Goal: Task Accomplishment & Management: Manage account settings

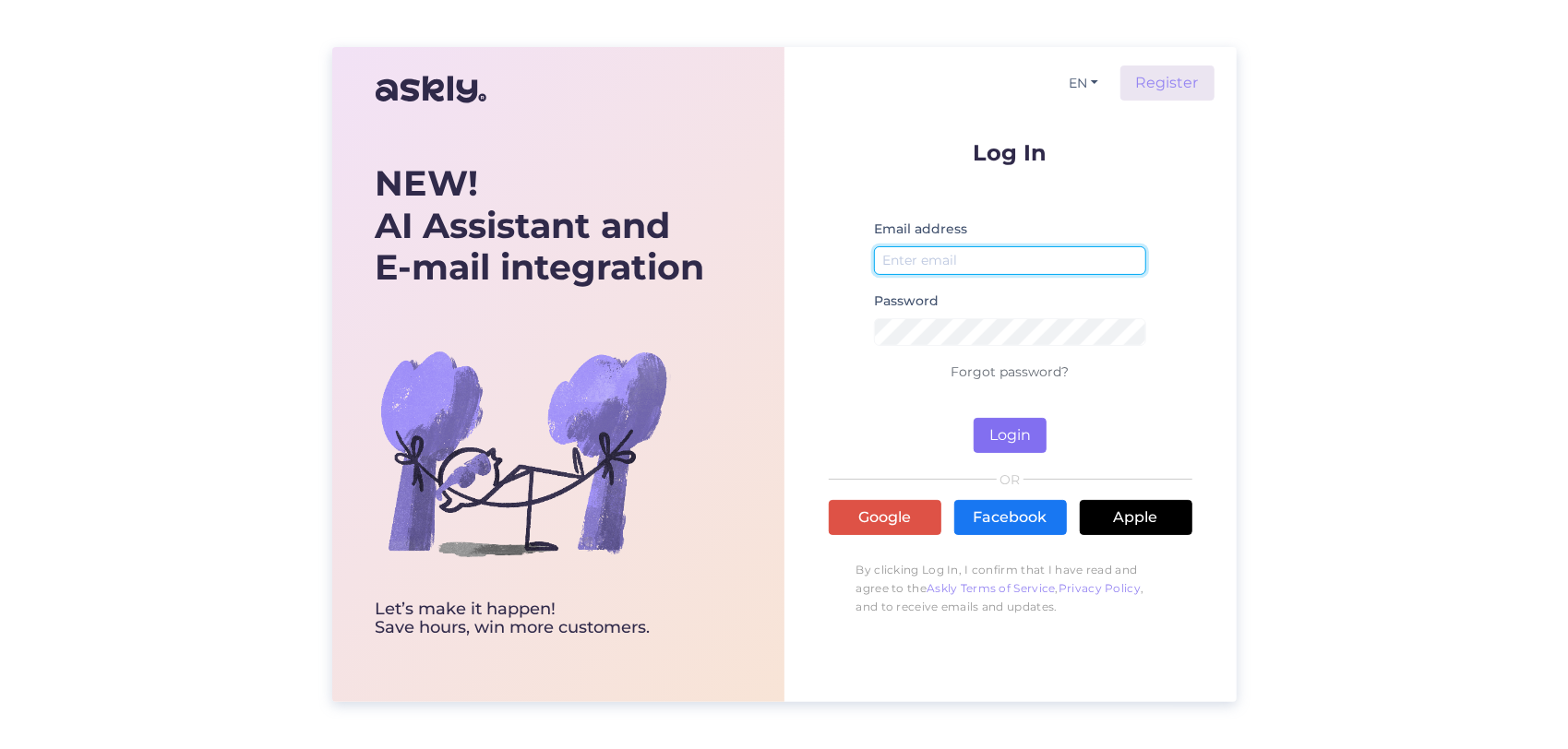
type input "[EMAIL_ADDRESS][DOMAIN_NAME]"
click at [1007, 445] on button "Login" at bounding box center [1010, 436] width 72 height 35
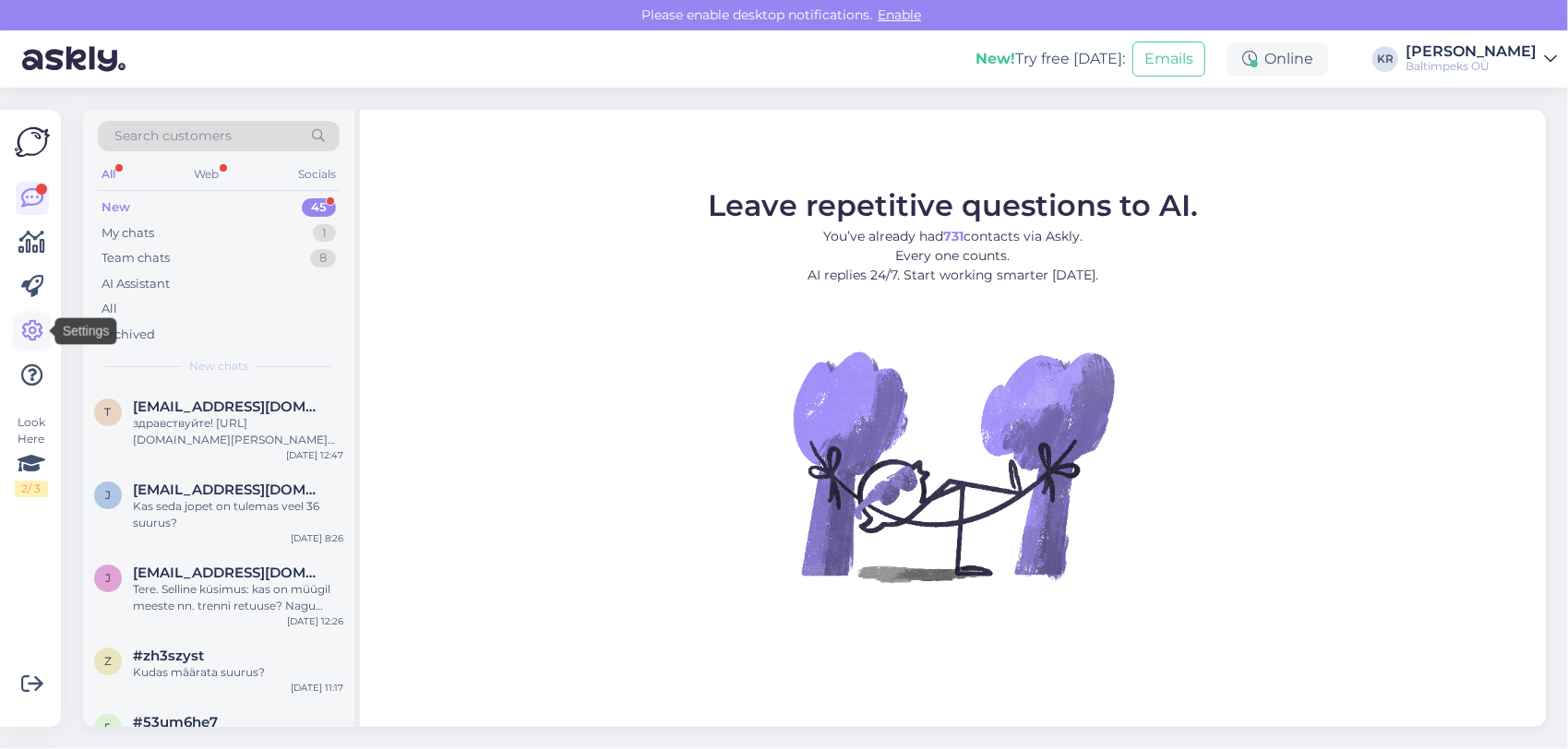
click at [24, 325] on icon at bounding box center [32, 331] width 23 height 23
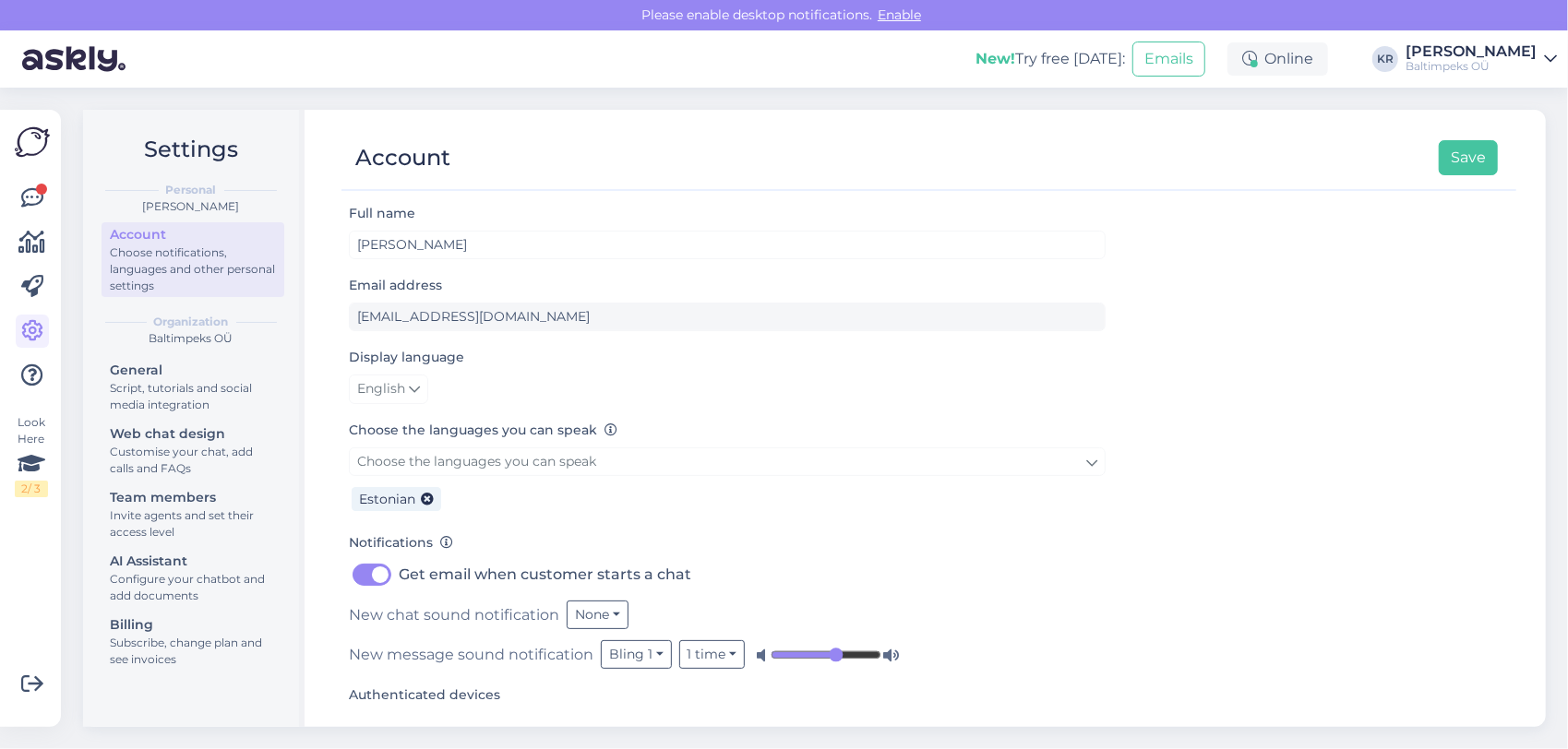
click at [399, 574] on label "Get email when customer starts a chat" at bounding box center [545, 575] width 293 height 29
click at [380, 574] on input "Get email when customer starts a chat" at bounding box center [371, 575] width 46 height 29
click at [399, 574] on label "Get email when customer starts a chat" at bounding box center [545, 575] width 293 height 29
click at [380, 574] on input "Get email when customer starts a chat" at bounding box center [371, 575] width 46 height 29
checkbox input "true"
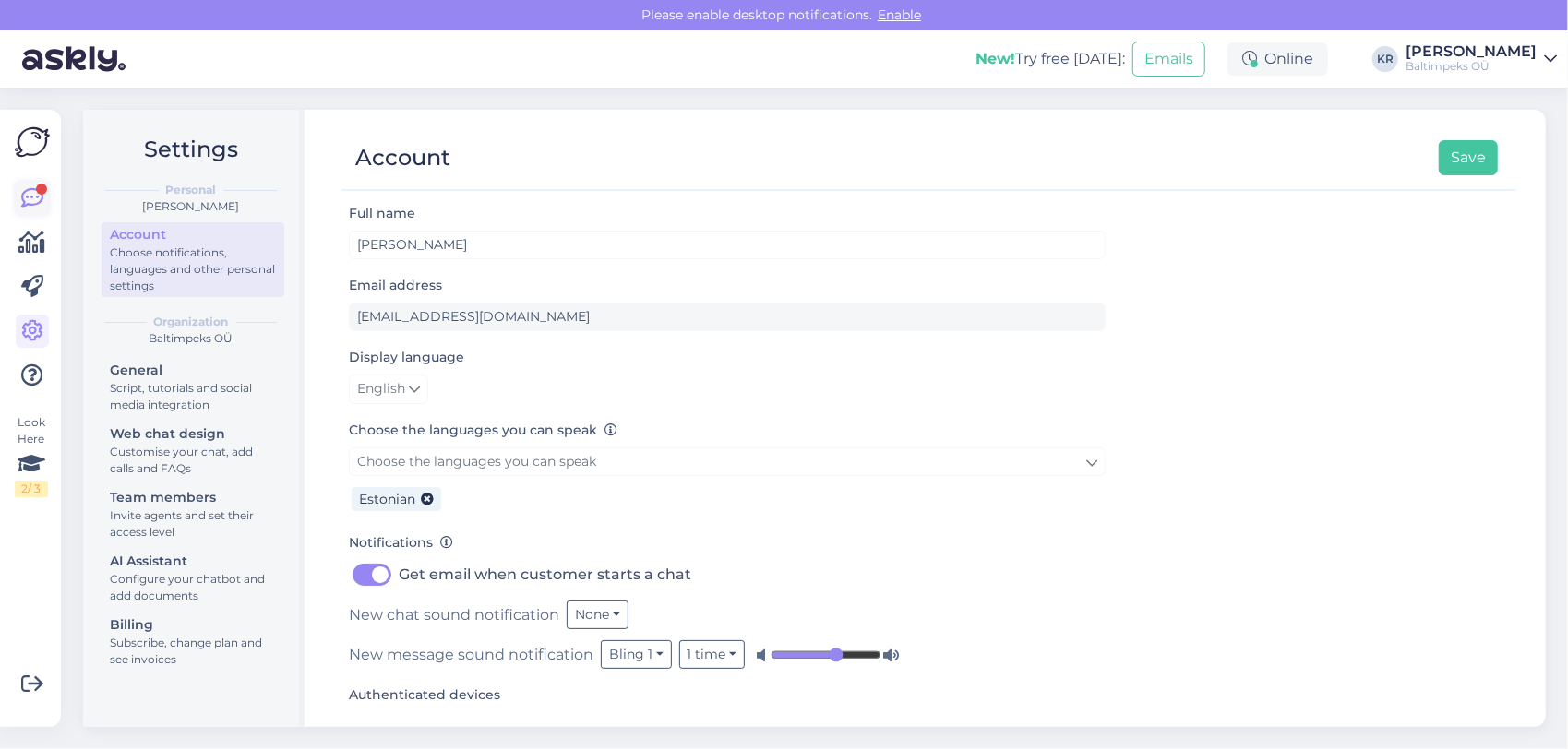
click at [41, 194] on div at bounding box center [41, 189] width 11 height 11
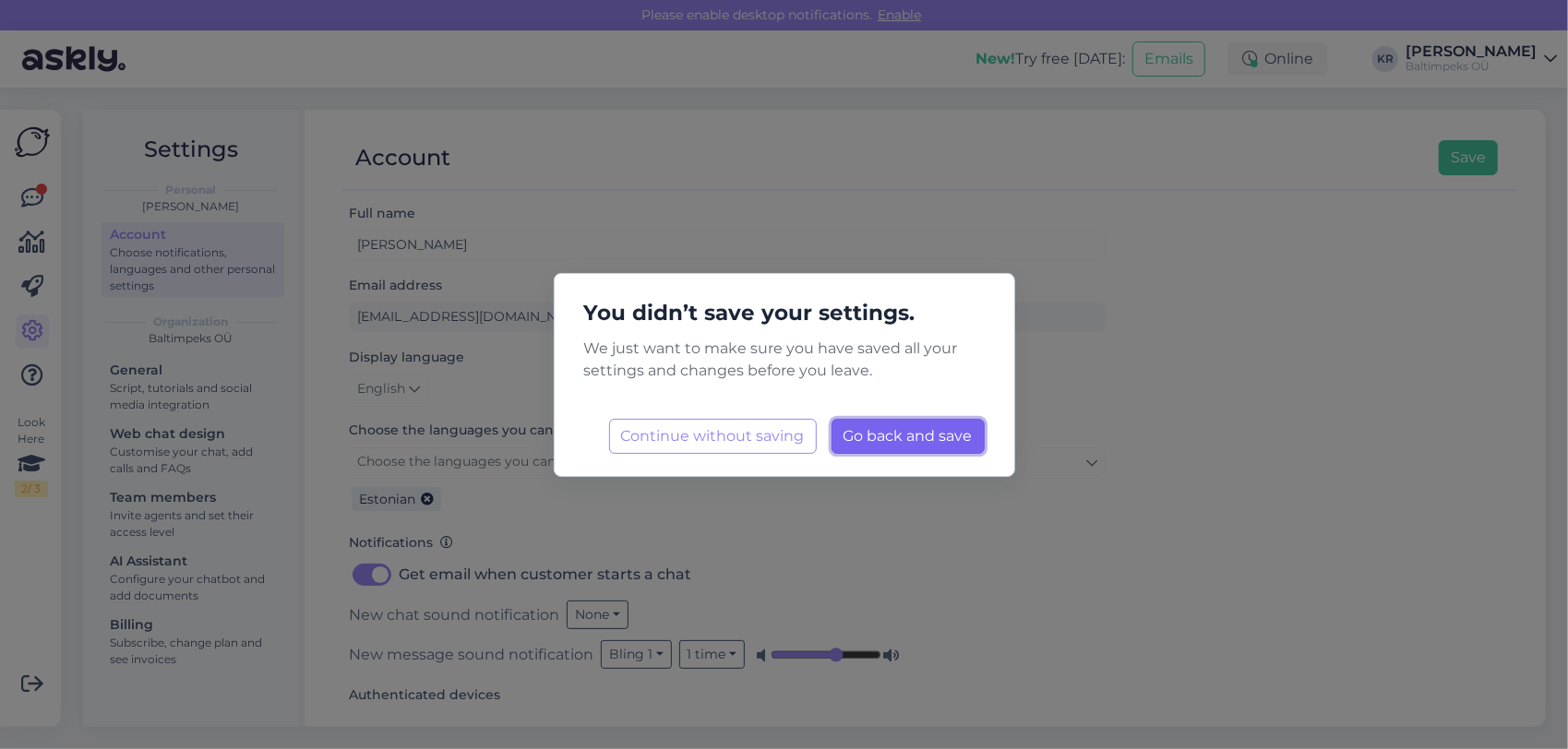
click at [911, 442] on span "Go back and save" at bounding box center [908, 436] width 129 height 18
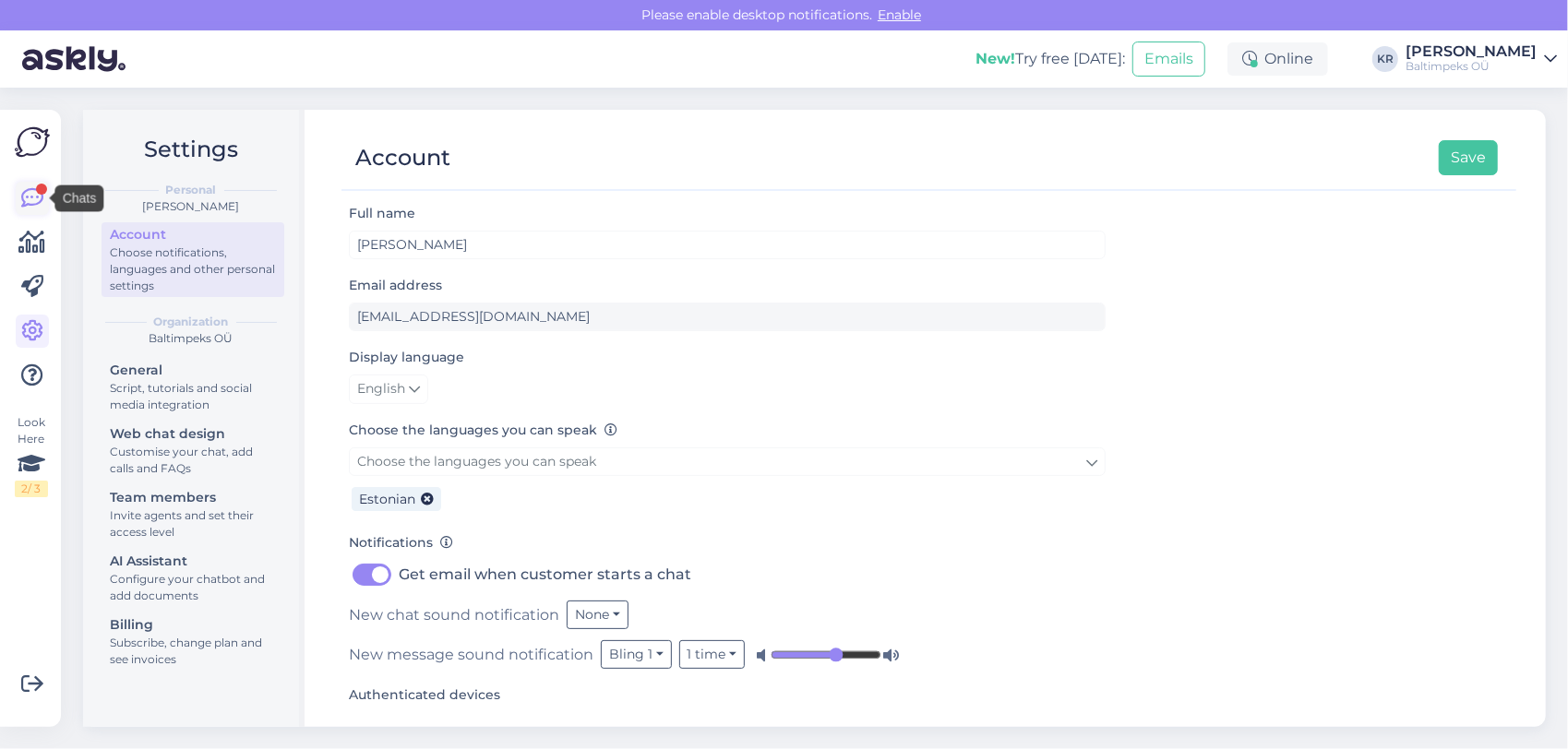
click at [35, 201] on icon at bounding box center [32, 198] width 23 height 23
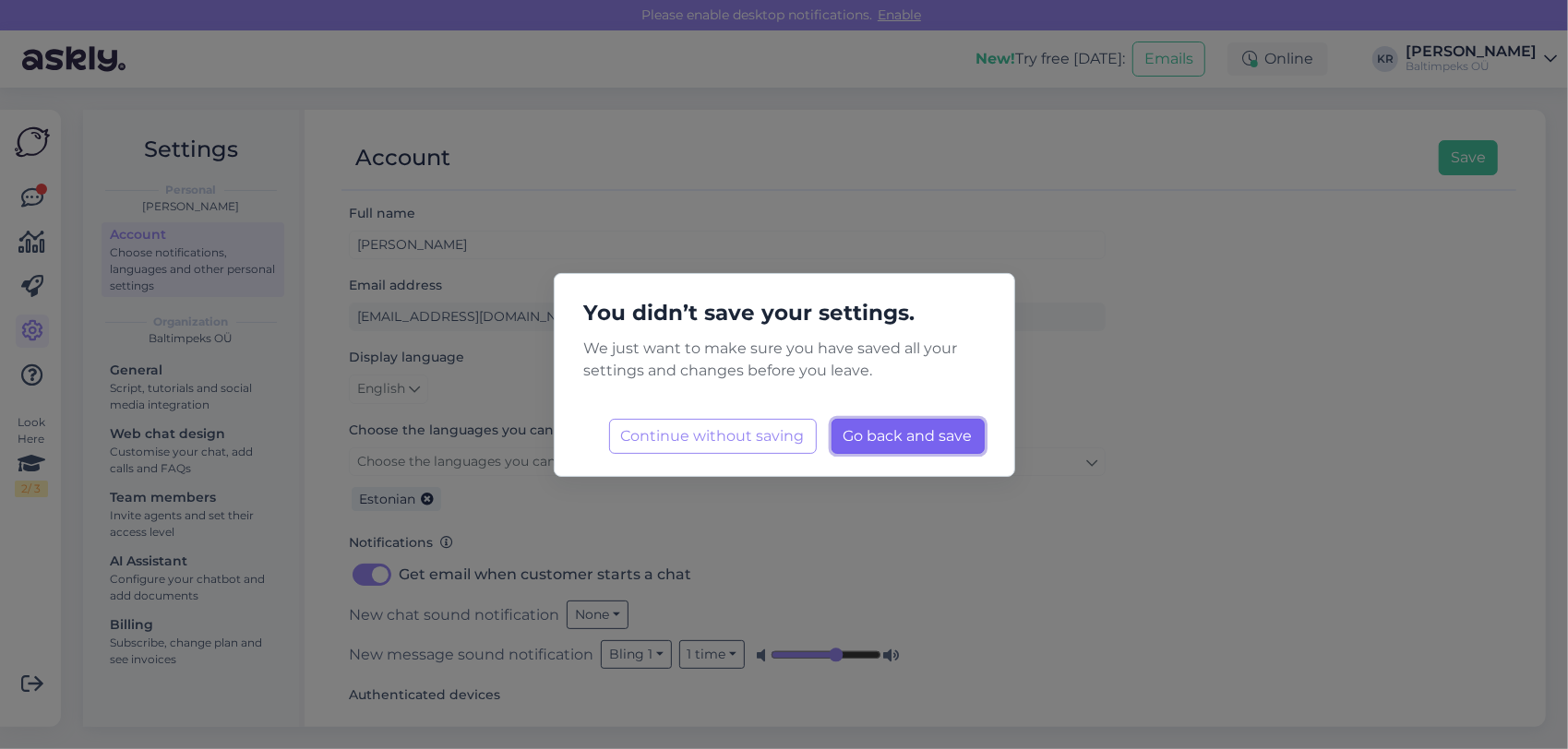
click at [875, 435] on span "Go back and save" at bounding box center [908, 436] width 129 height 18
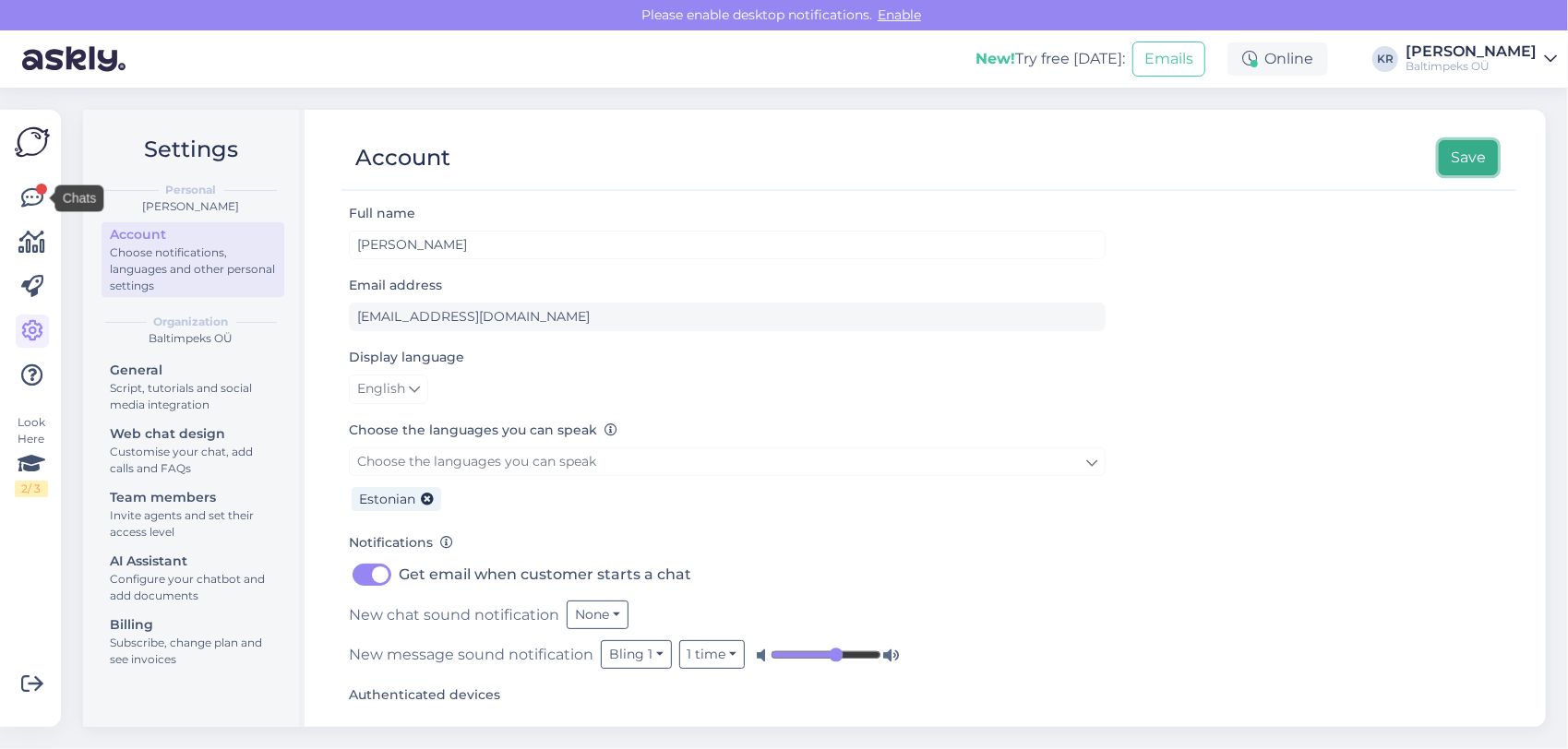
click at [1460, 145] on button "Save" at bounding box center [1468, 158] width 59 height 35
click at [27, 192] on icon at bounding box center [32, 198] width 23 height 23
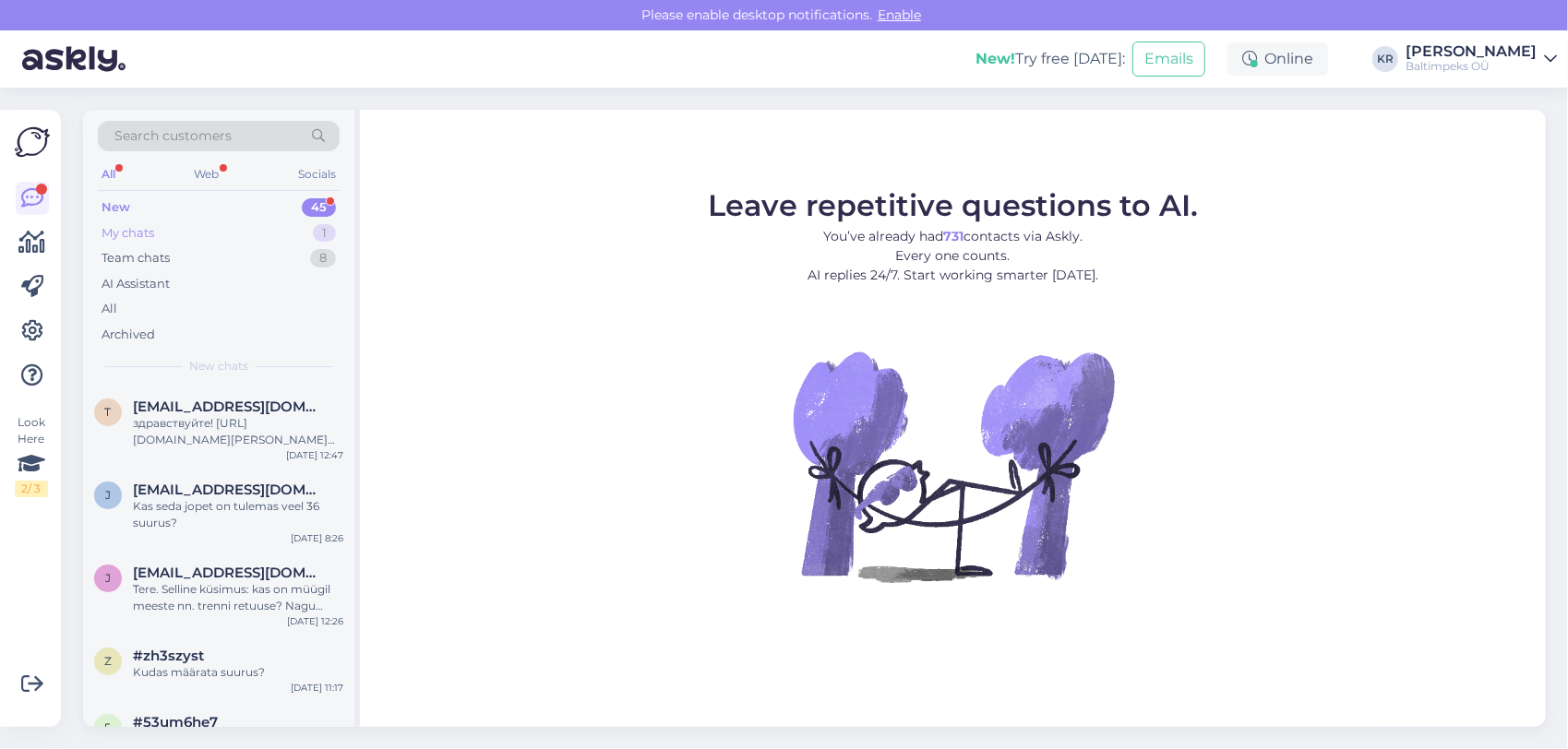
click at [129, 231] on div "My chats" at bounding box center [128, 233] width 53 height 19
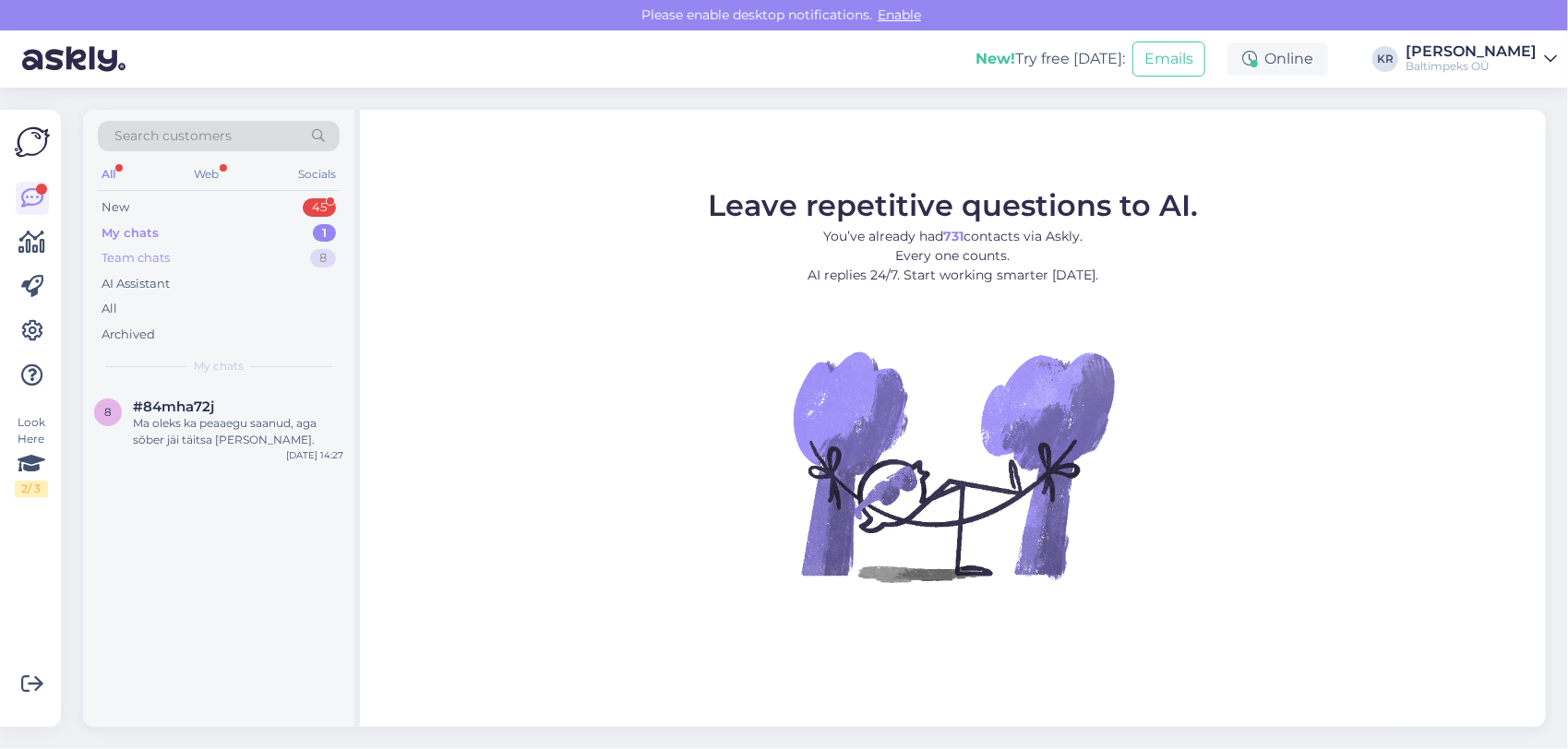
click at [140, 256] on div "Team chats" at bounding box center [136, 257] width 69 height 19
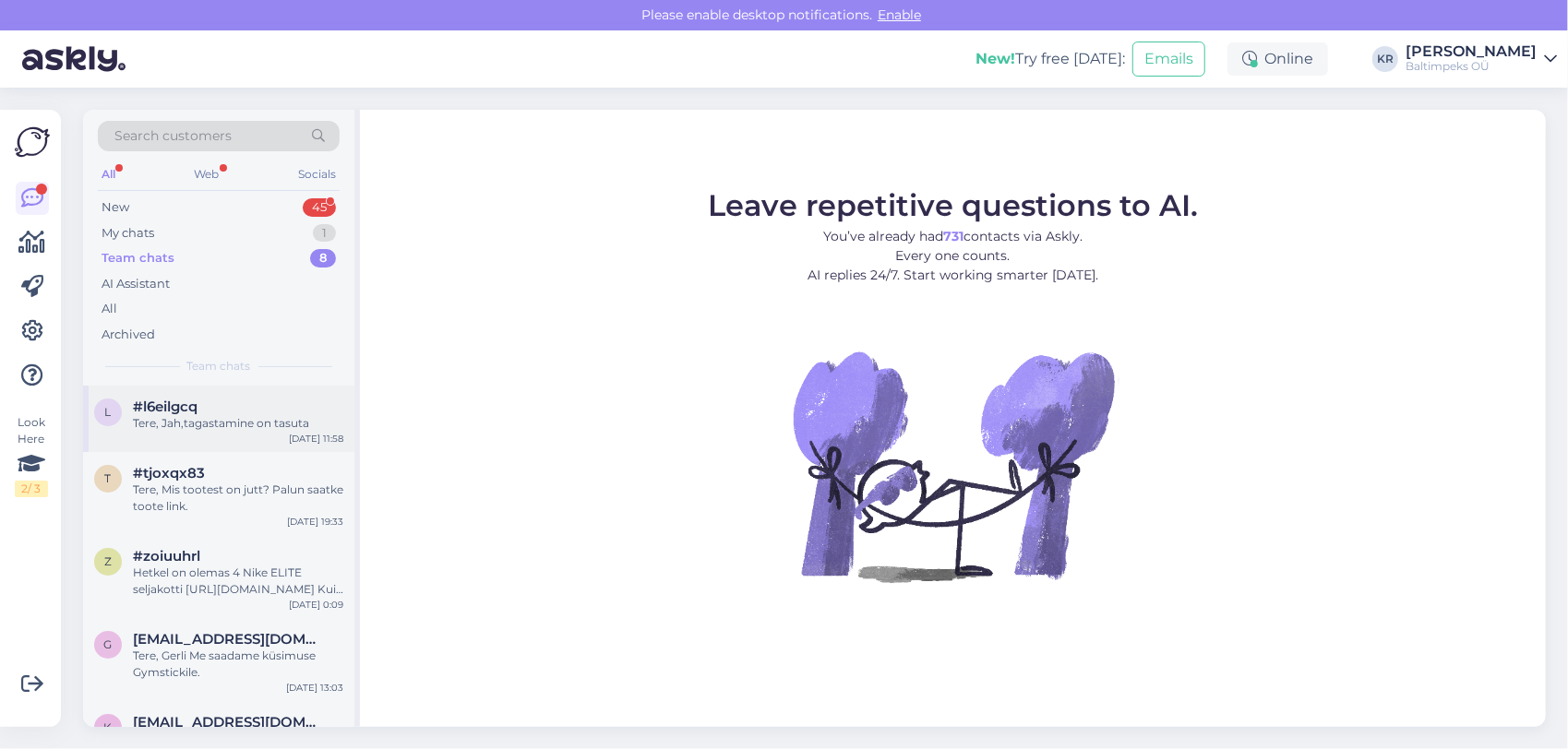
click at [294, 415] on div "Tere, Jah,tagastamine on tasuta" at bounding box center [238, 423] width 211 height 17
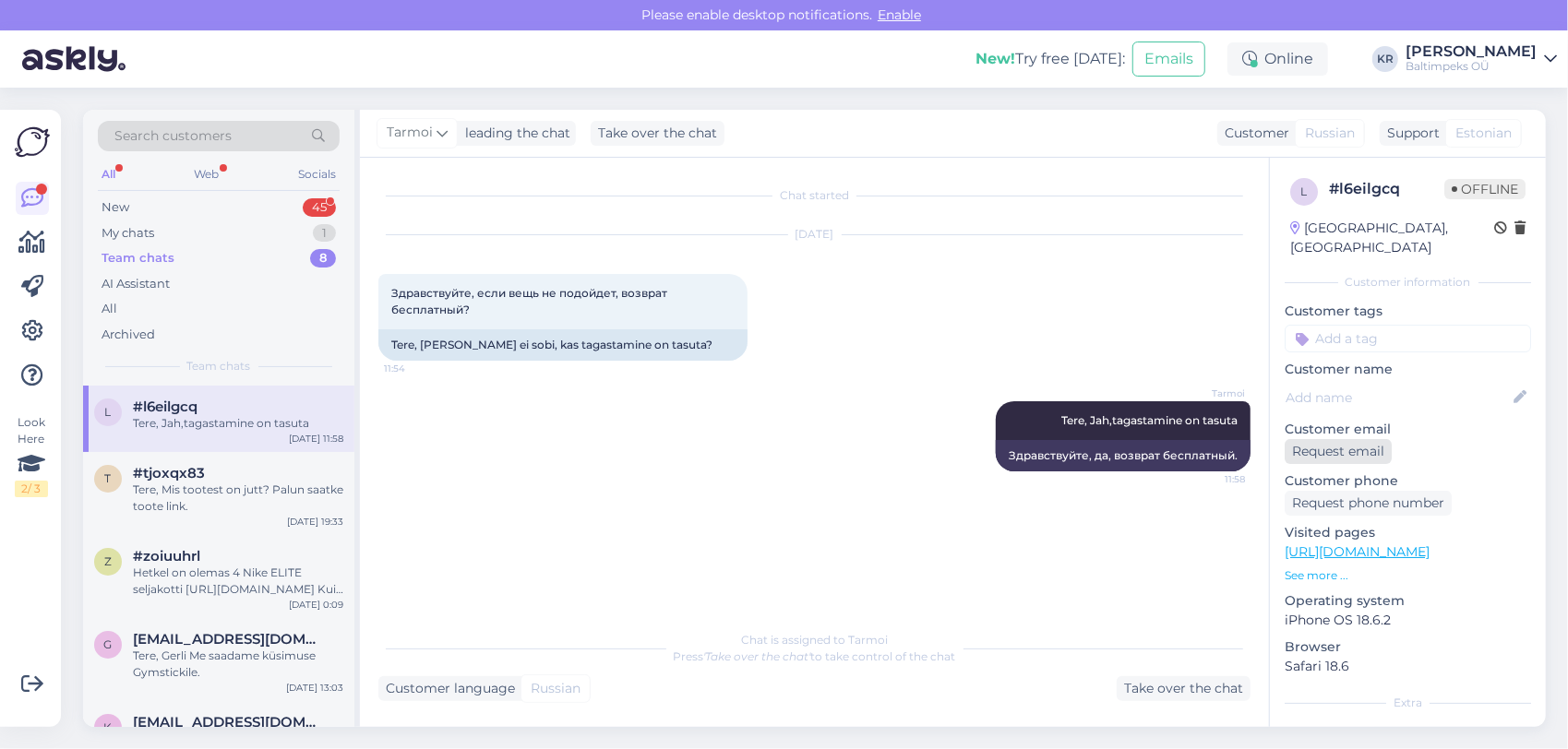
click at [1354, 440] on div "Request email" at bounding box center [1338, 451] width 107 height 24
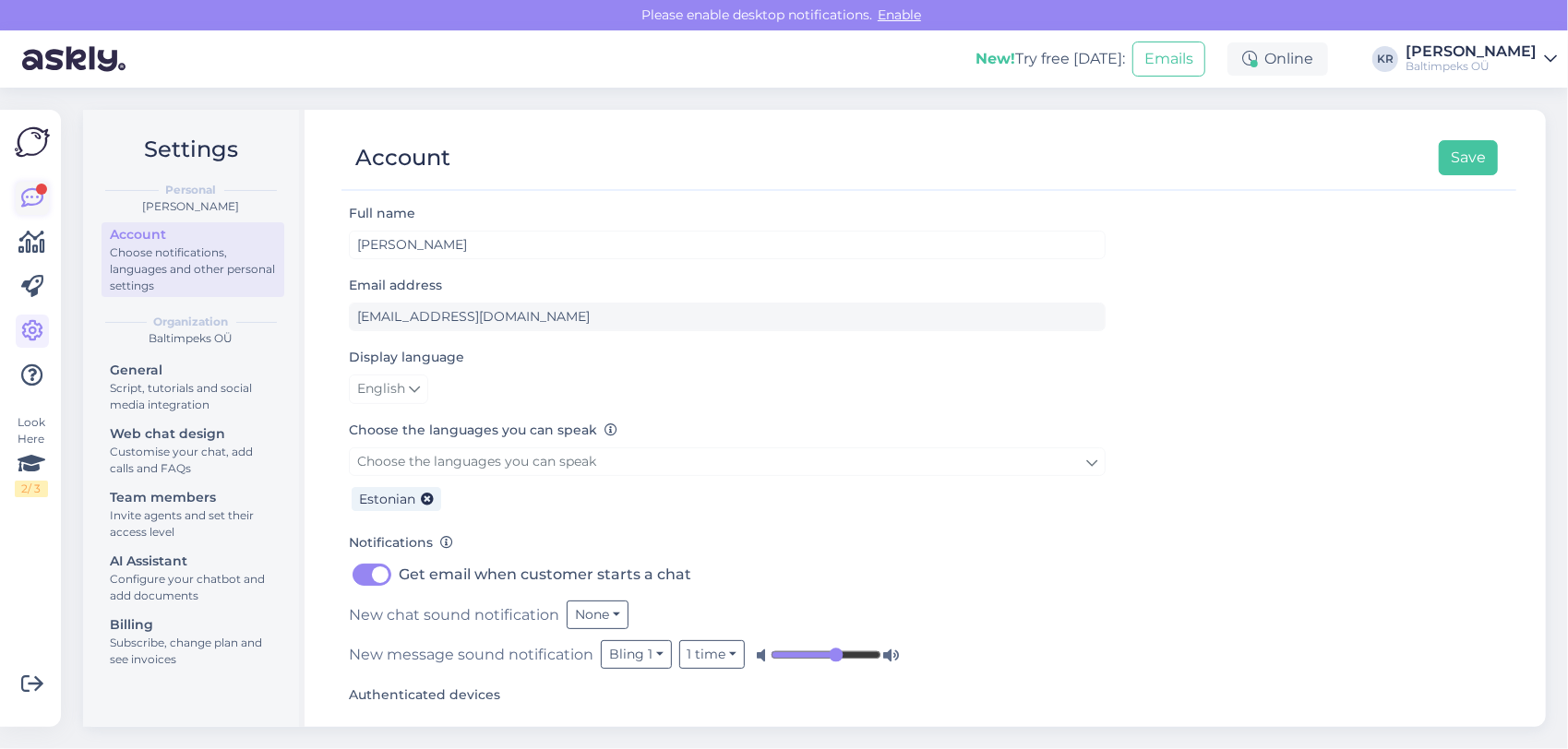
click at [29, 203] on icon at bounding box center [32, 198] width 23 height 23
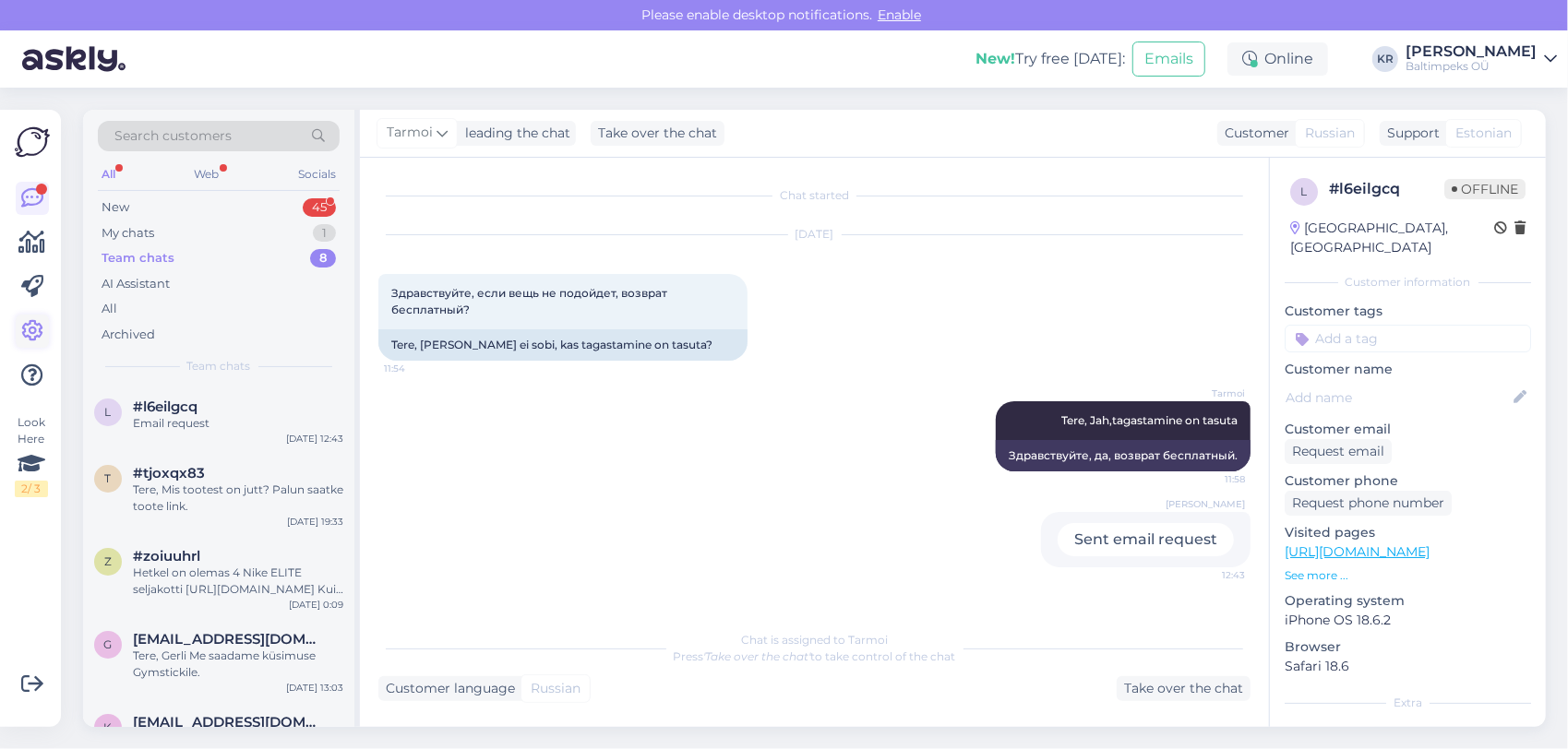
click at [31, 327] on icon at bounding box center [32, 331] width 23 height 23
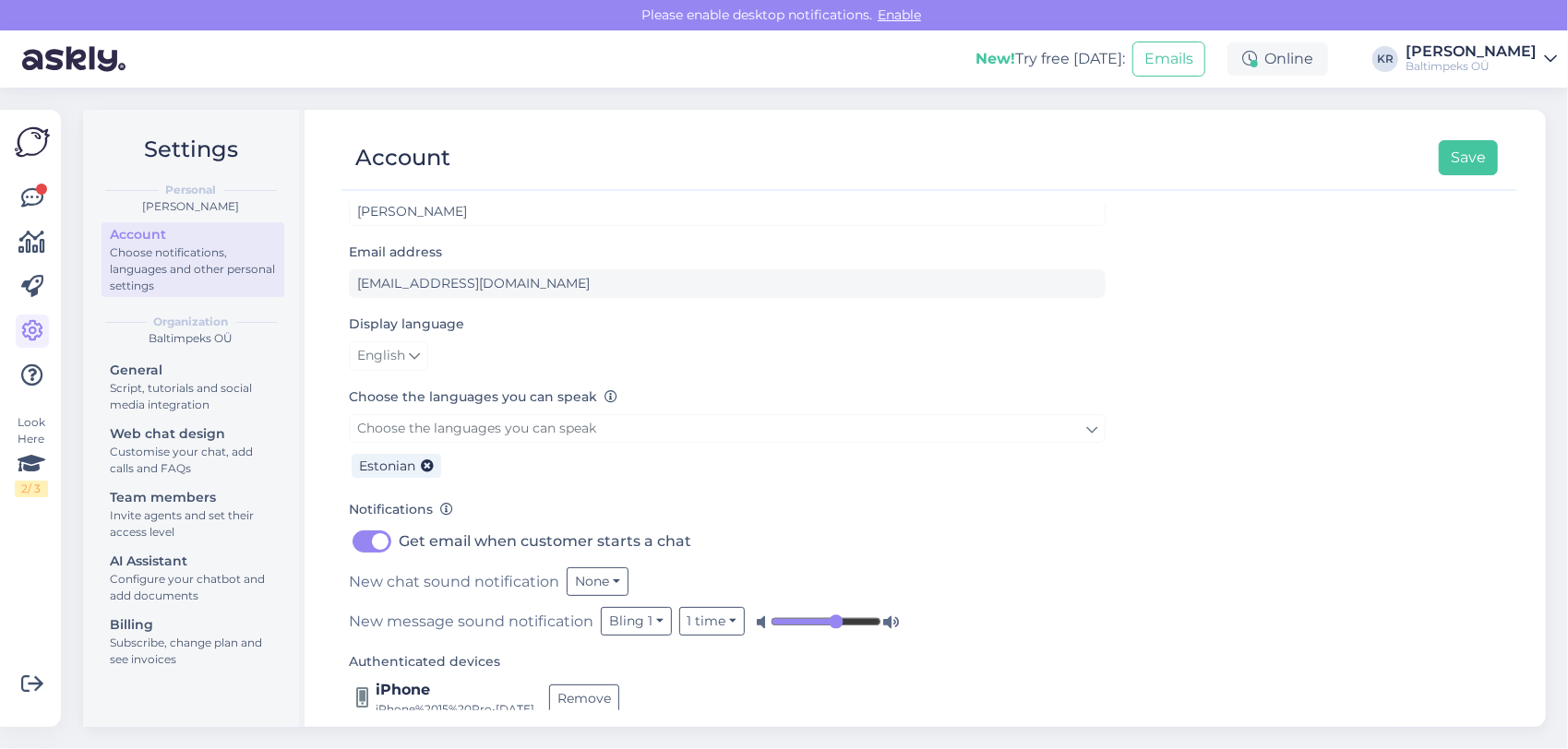
scroll to position [51, 0]
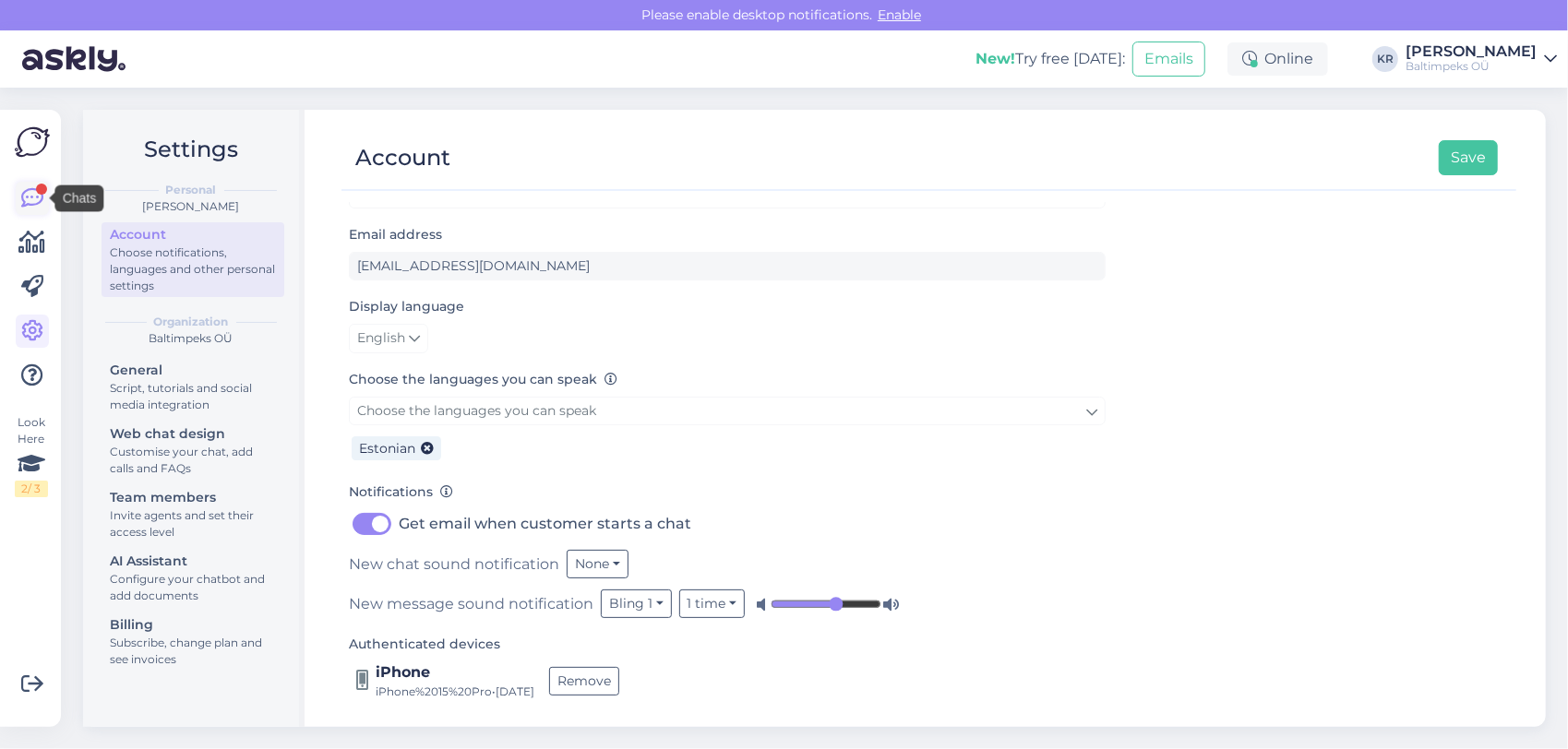
click at [36, 200] on icon at bounding box center [32, 198] width 23 height 23
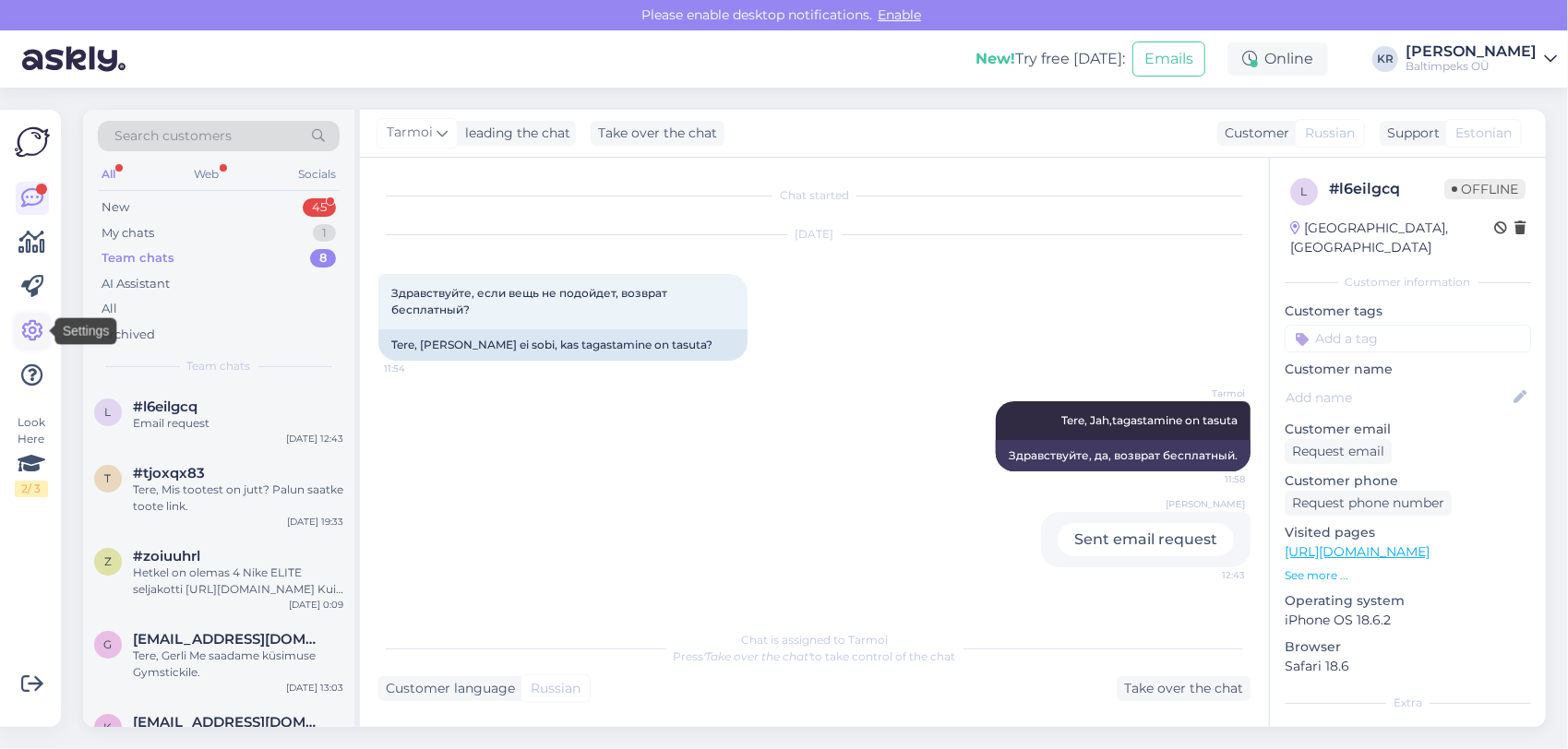
click at [28, 327] on icon at bounding box center [32, 331] width 23 height 23
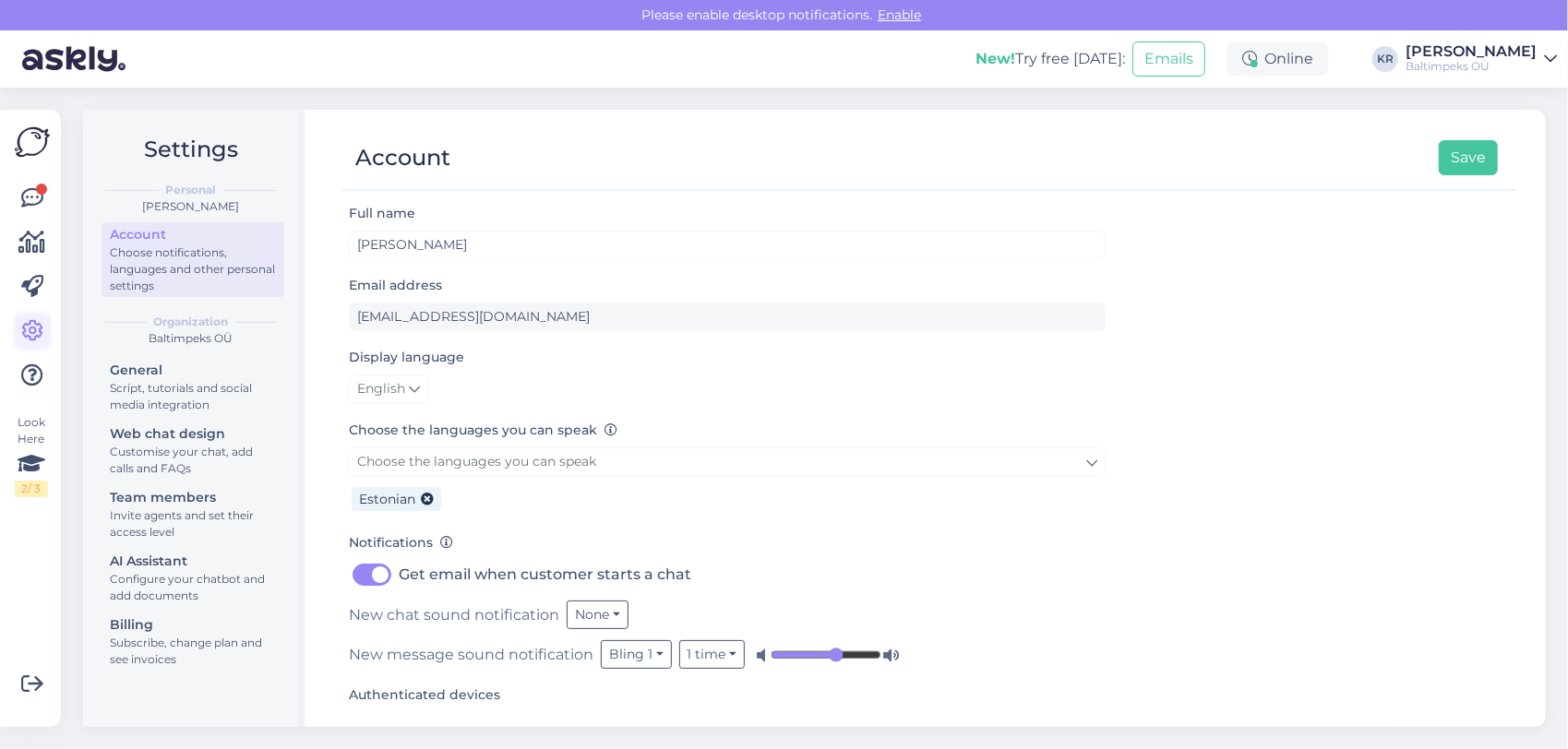
click at [33, 330] on icon at bounding box center [32, 331] width 23 height 23
click at [1494, 52] on div "[PERSON_NAME]" at bounding box center [1471, 51] width 131 height 15
click at [35, 192] on icon at bounding box center [32, 198] width 23 height 23
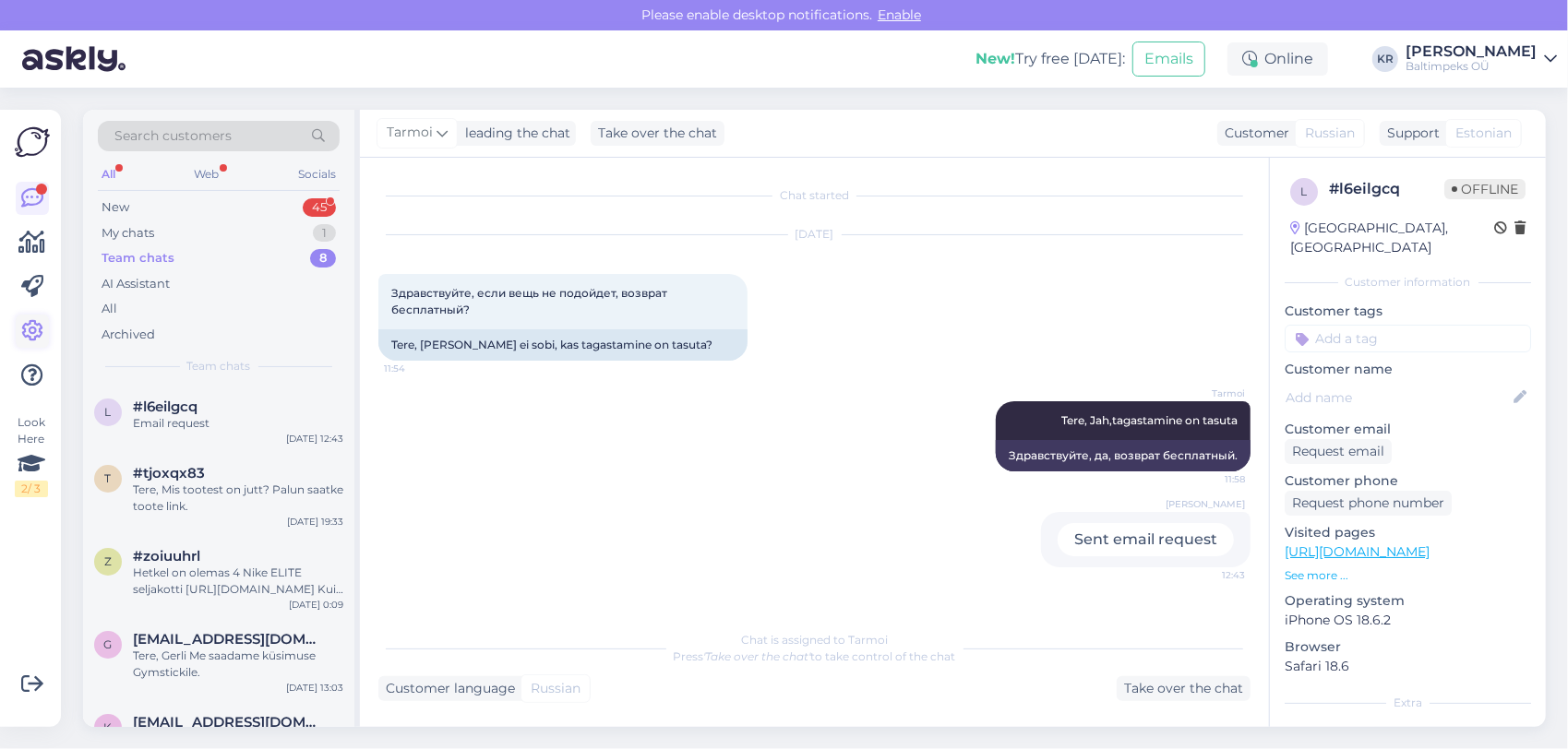
click at [33, 336] on icon at bounding box center [32, 331] width 23 height 23
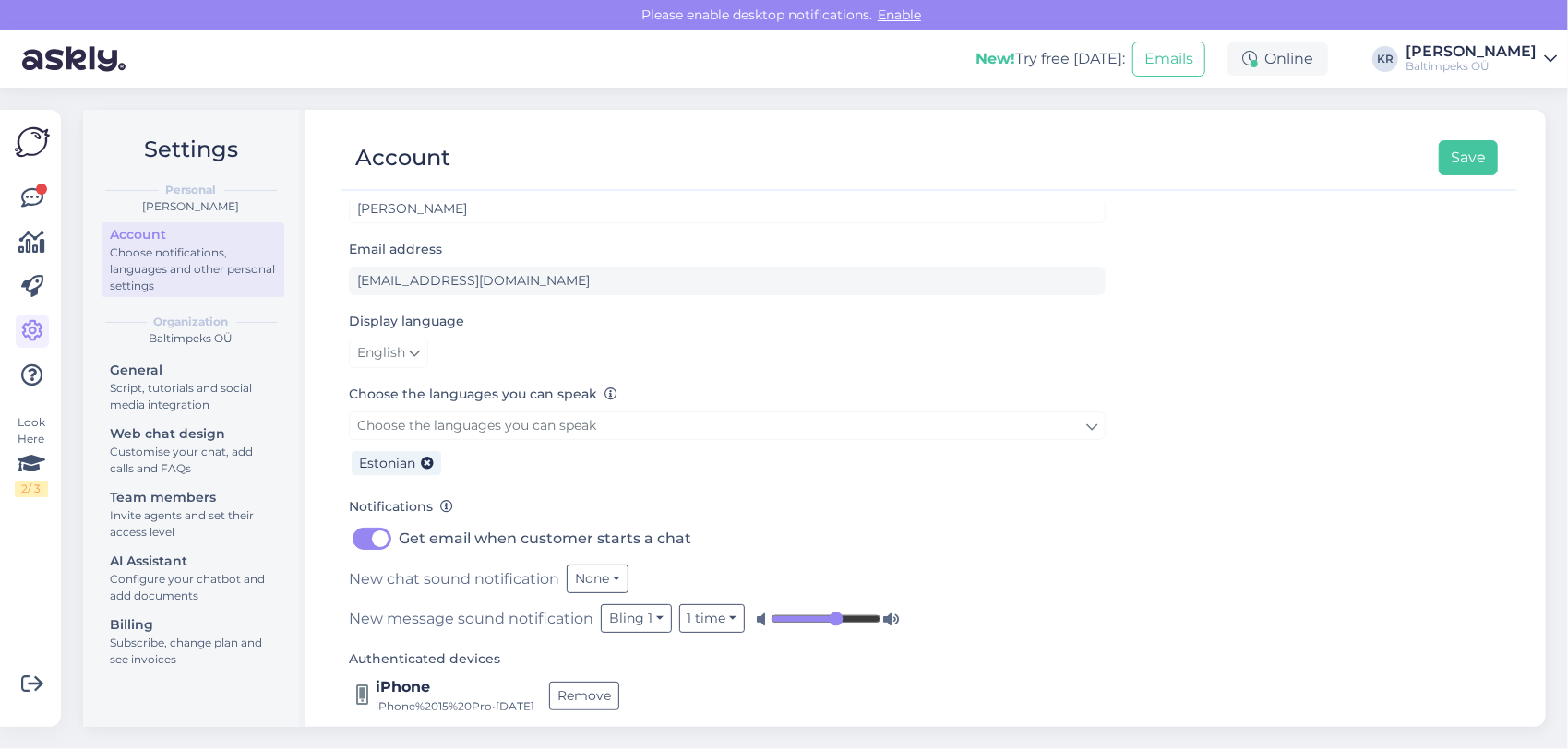
scroll to position [51, 0]
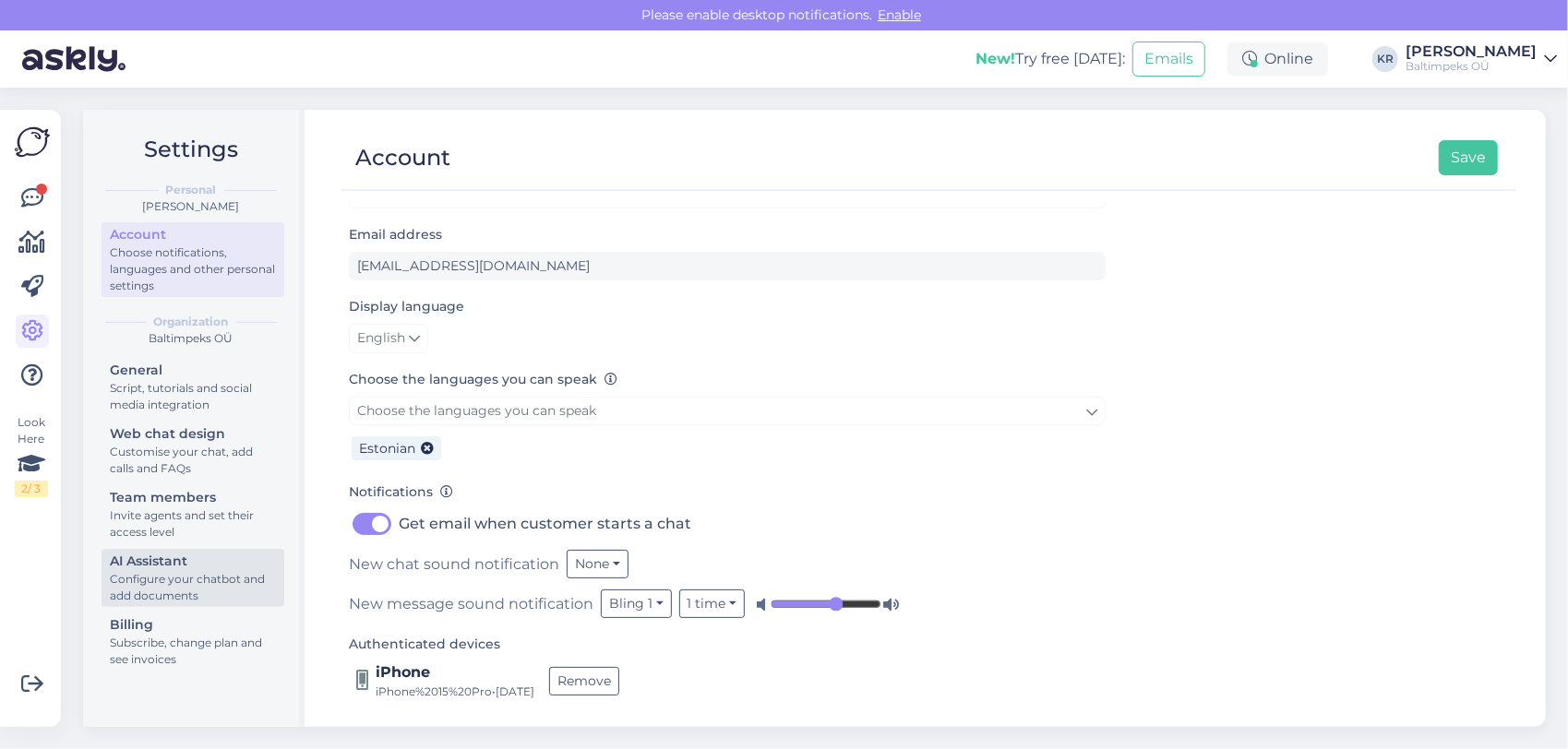
click at [181, 583] on div "Configure your chatbot and add documents" at bounding box center [193, 587] width 166 height 33
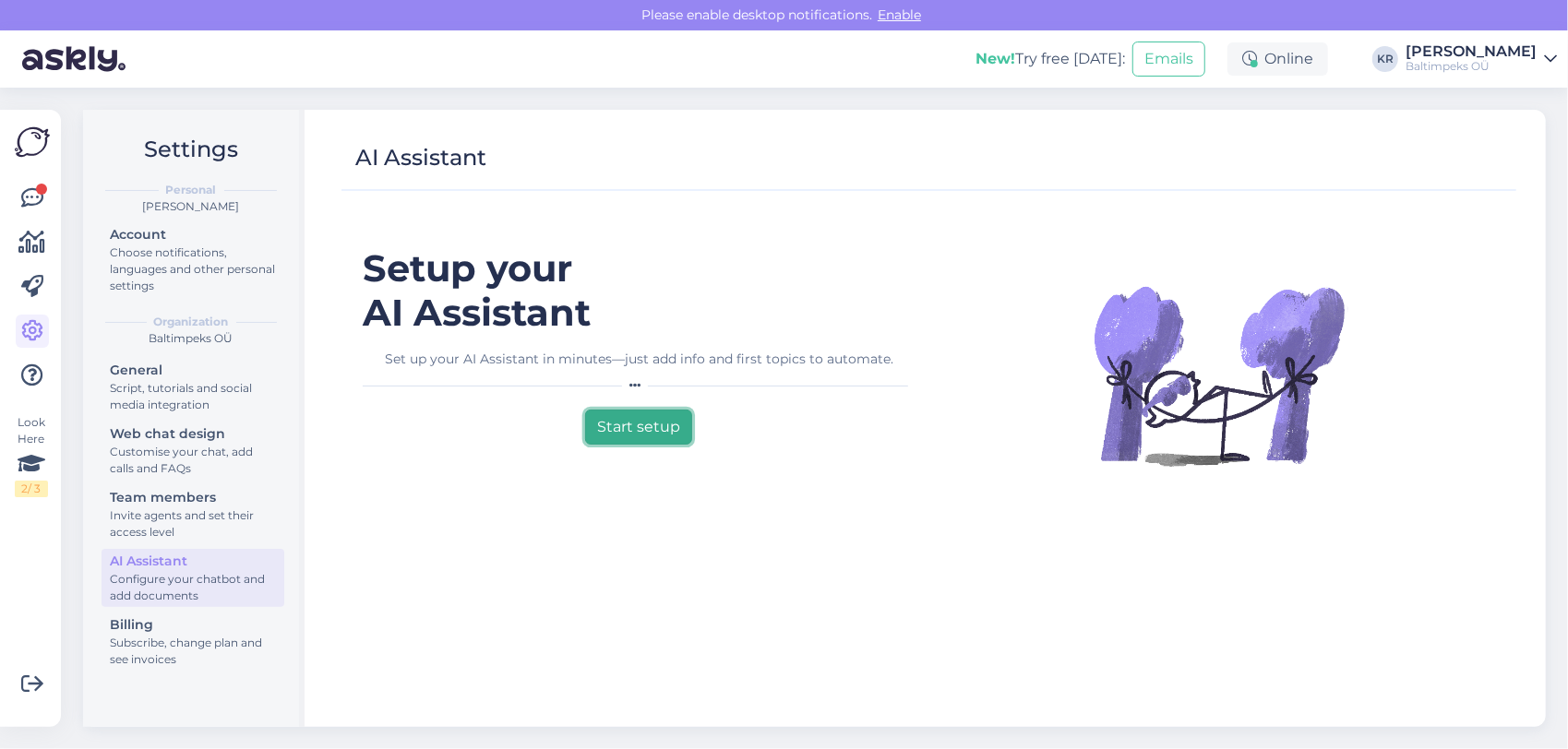
click at [639, 442] on button "Start setup" at bounding box center [639, 427] width 107 height 35
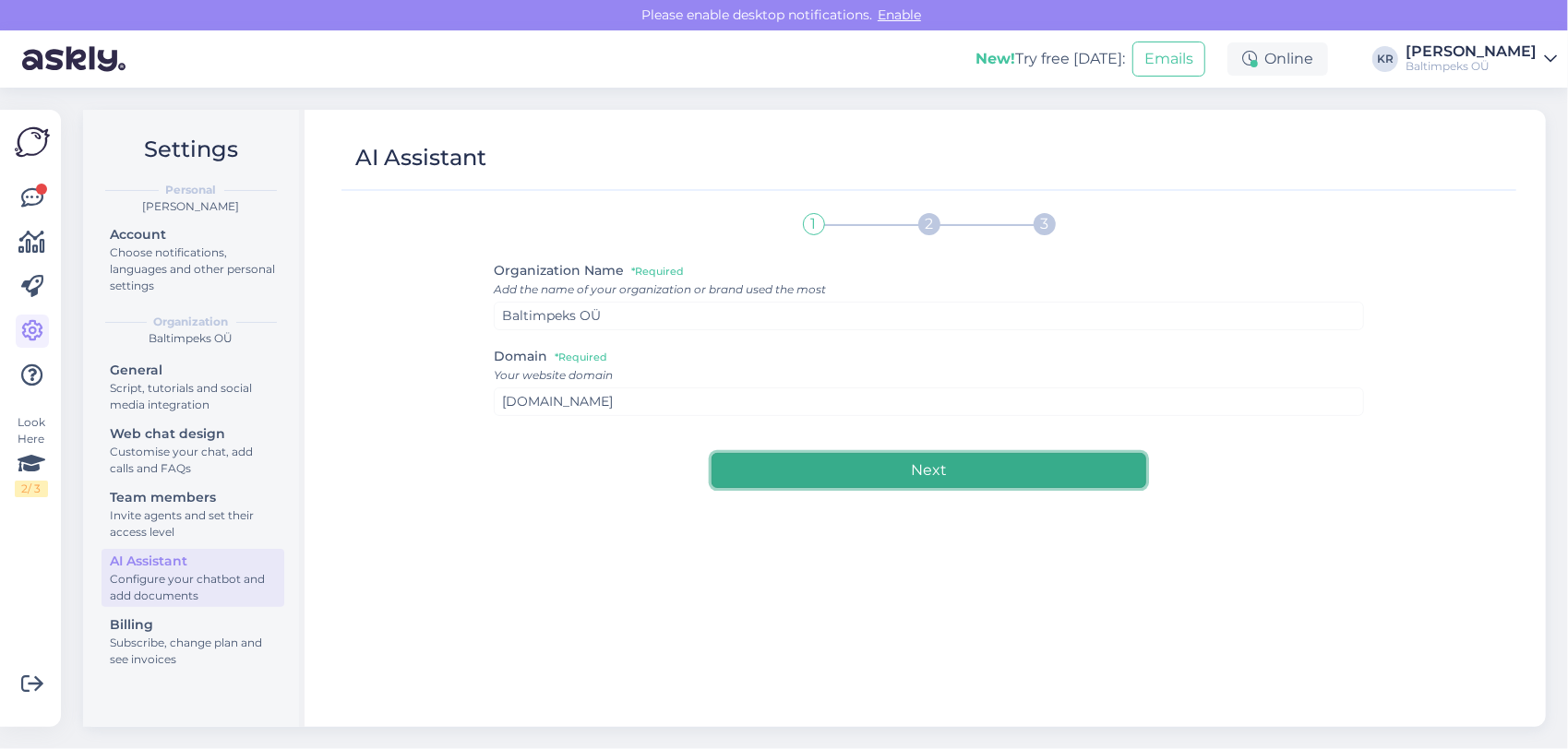
click at [914, 473] on button "Next" at bounding box center [929, 471] width 435 height 35
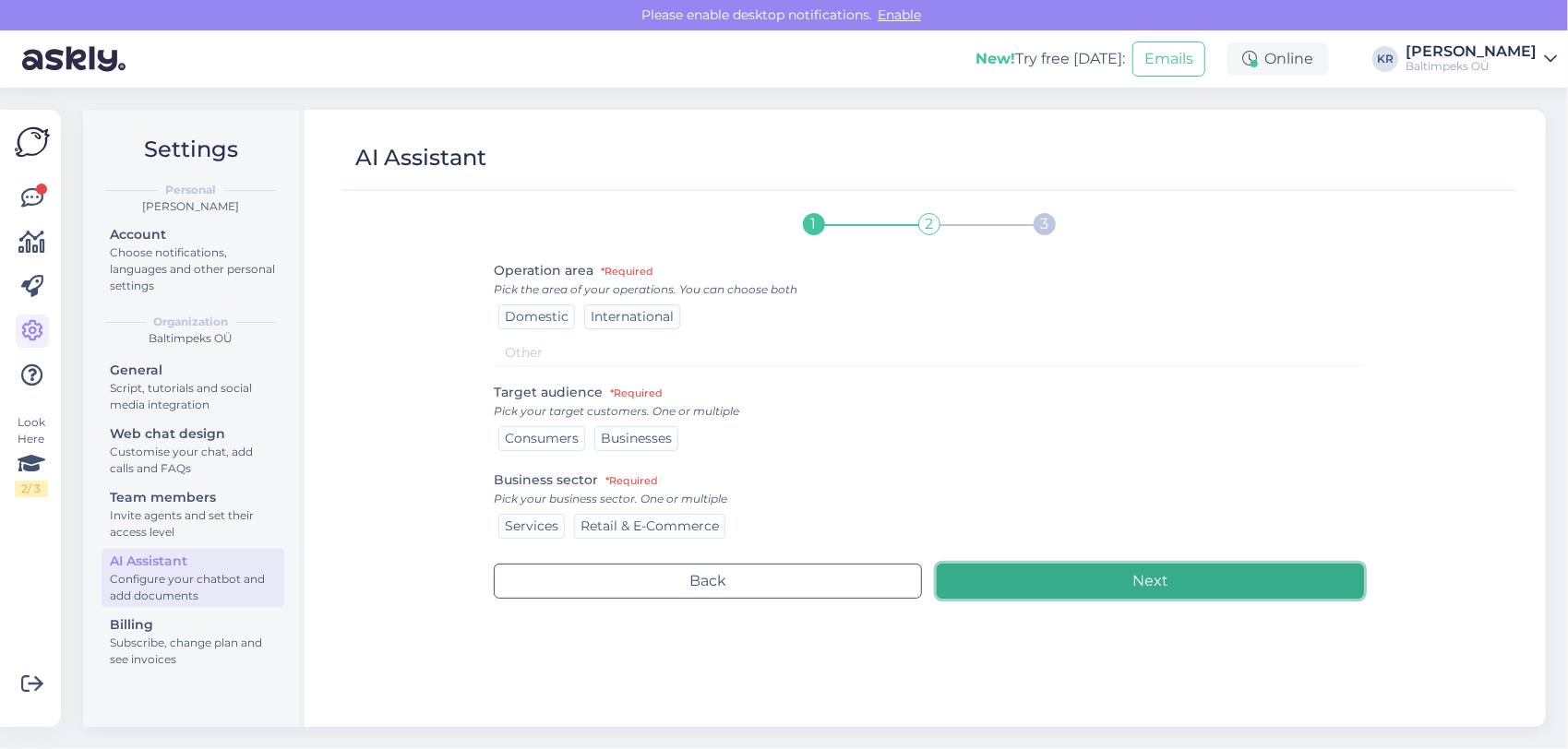
click at [1130, 574] on button "Next" at bounding box center [1151, 582] width 427 height 35
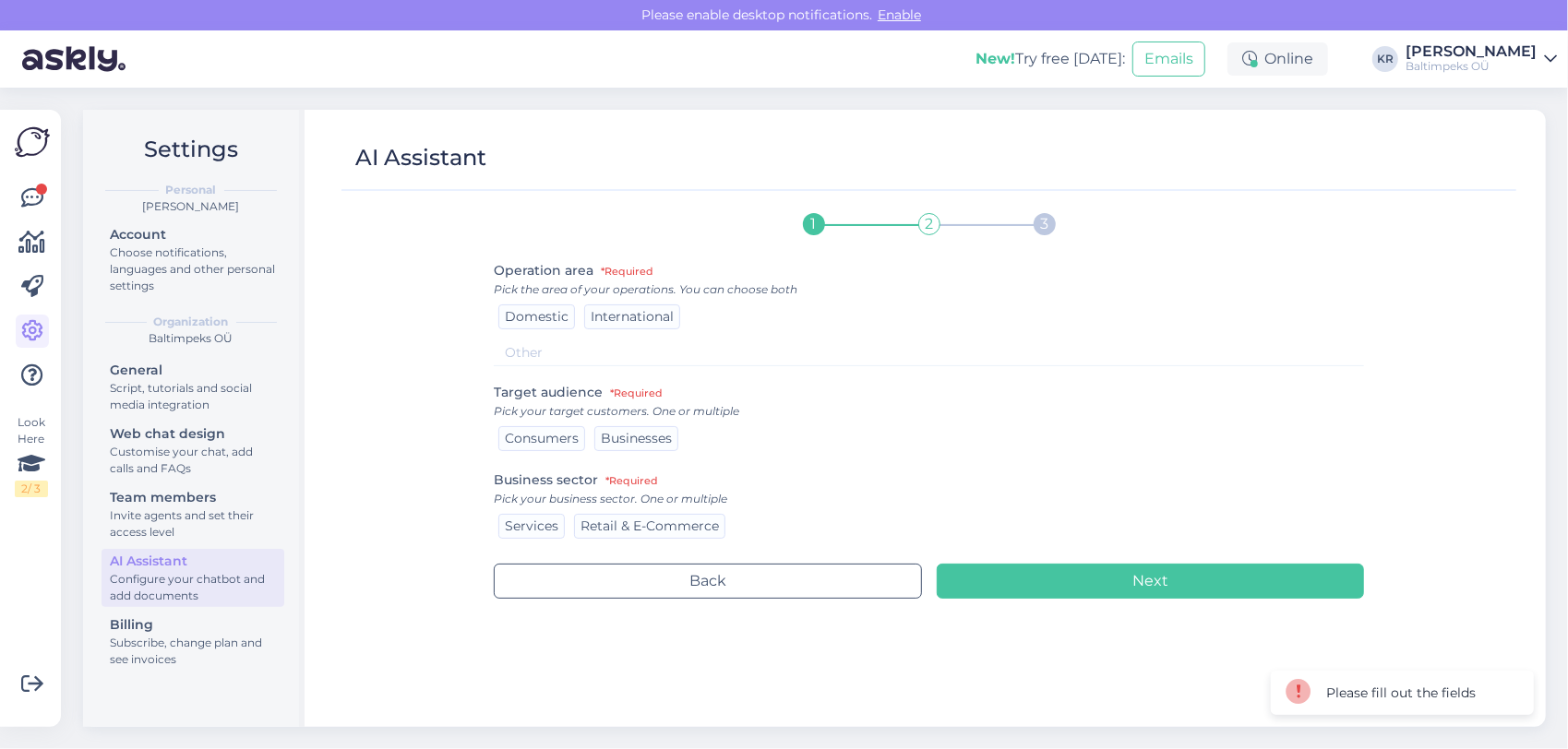
click at [550, 356] on input at bounding box center [928, 352] width 871 height 26
click at [537, 317] on span "Domestic" at bounding box center [537, 316] width 64 height 17
click at [543, 315] on span "Domestic" at bounding box center [537, 316] width 64 height 17
click at [203, 452] on div "Customise your chat, add calls and FAQs" at bounding box center [193, 460] width 166 height 33
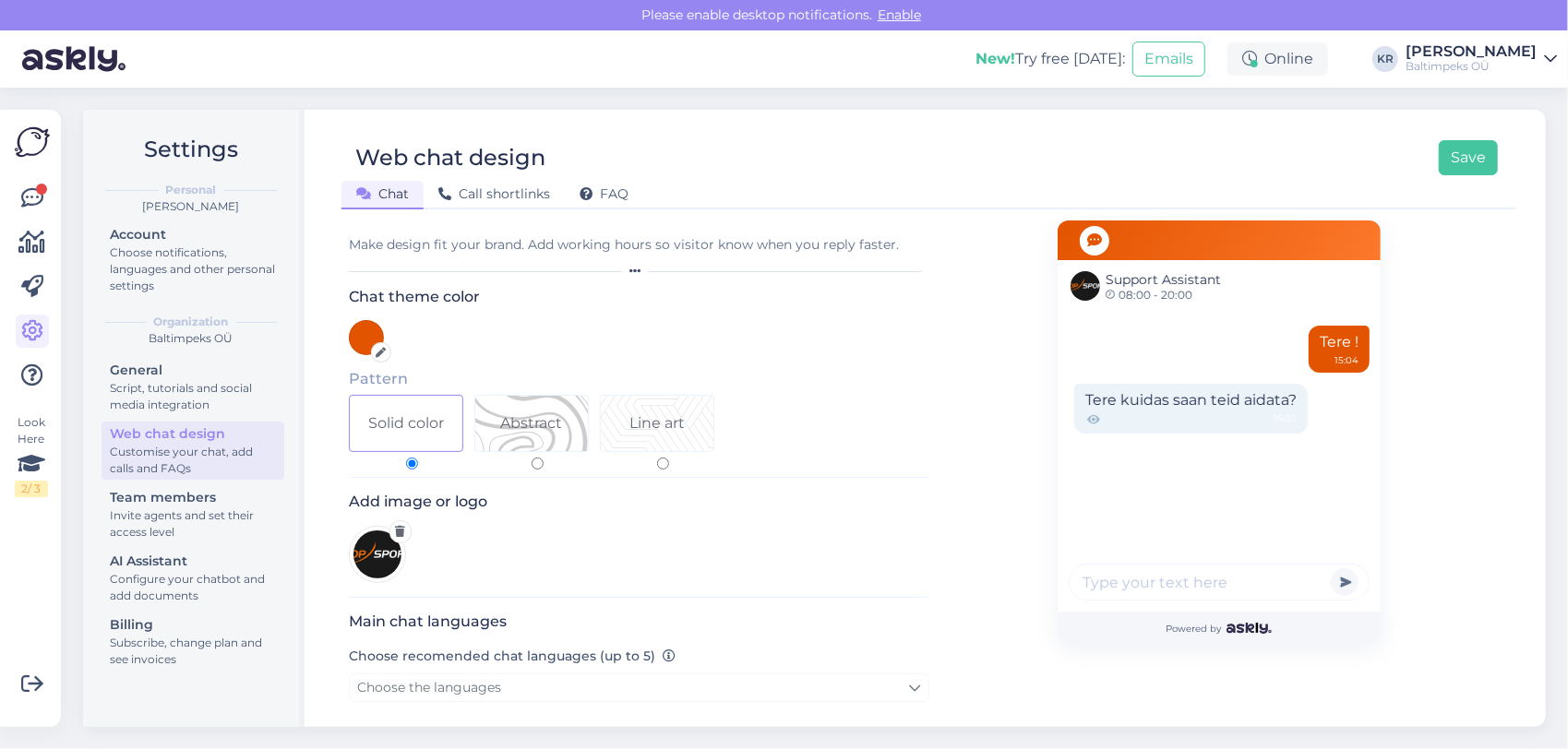
click at [650, 246] on div "Make design fit your brand. Add working hours so visitor know when you reply fa…" at bounding box center [639, 245] width 581 height 20
click at [620, 248] on div "Make design fit your brand. Add working hours so visitor know when you reply fa…" at bounding box center [639, 245] width 581 height 20
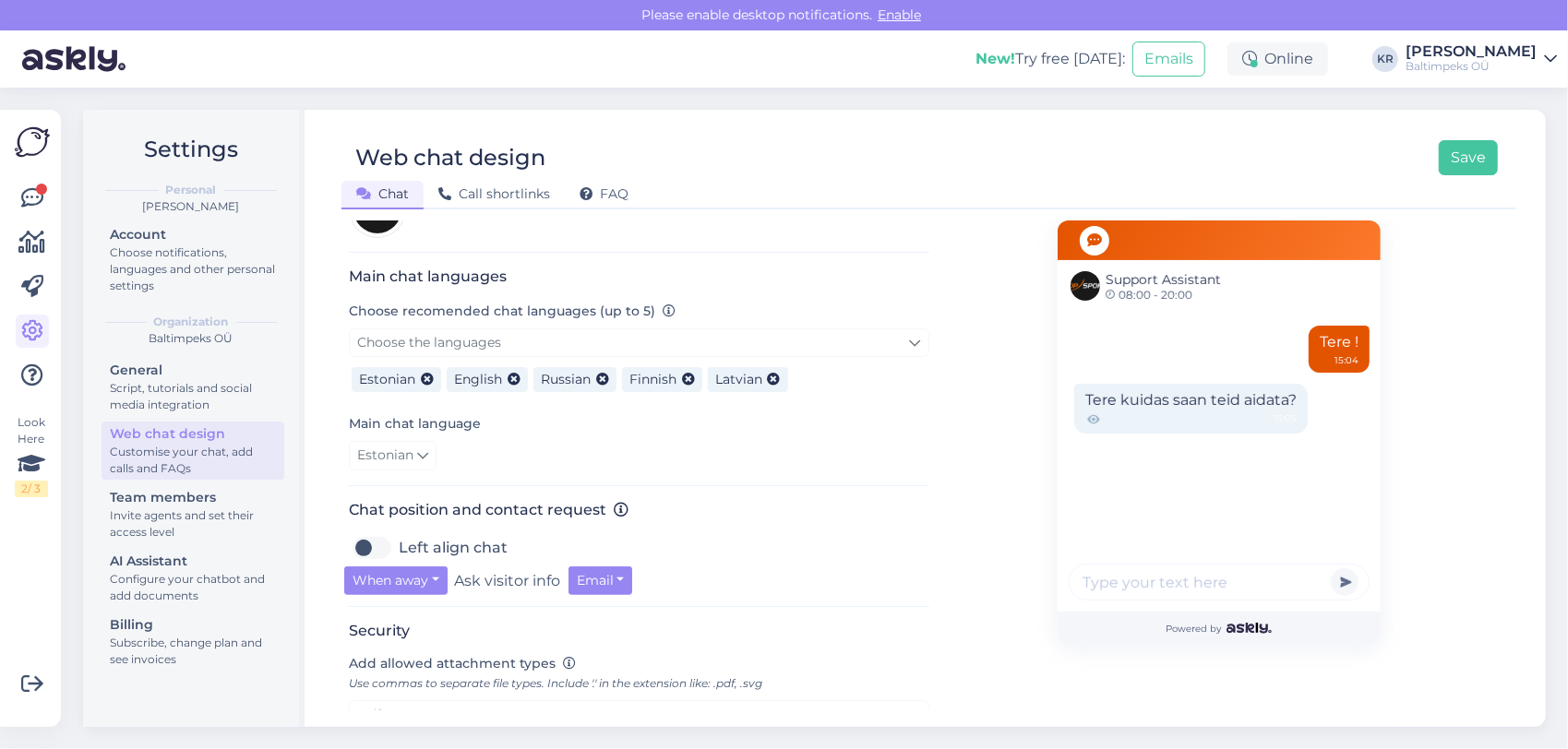
scroll to position [369, 0]
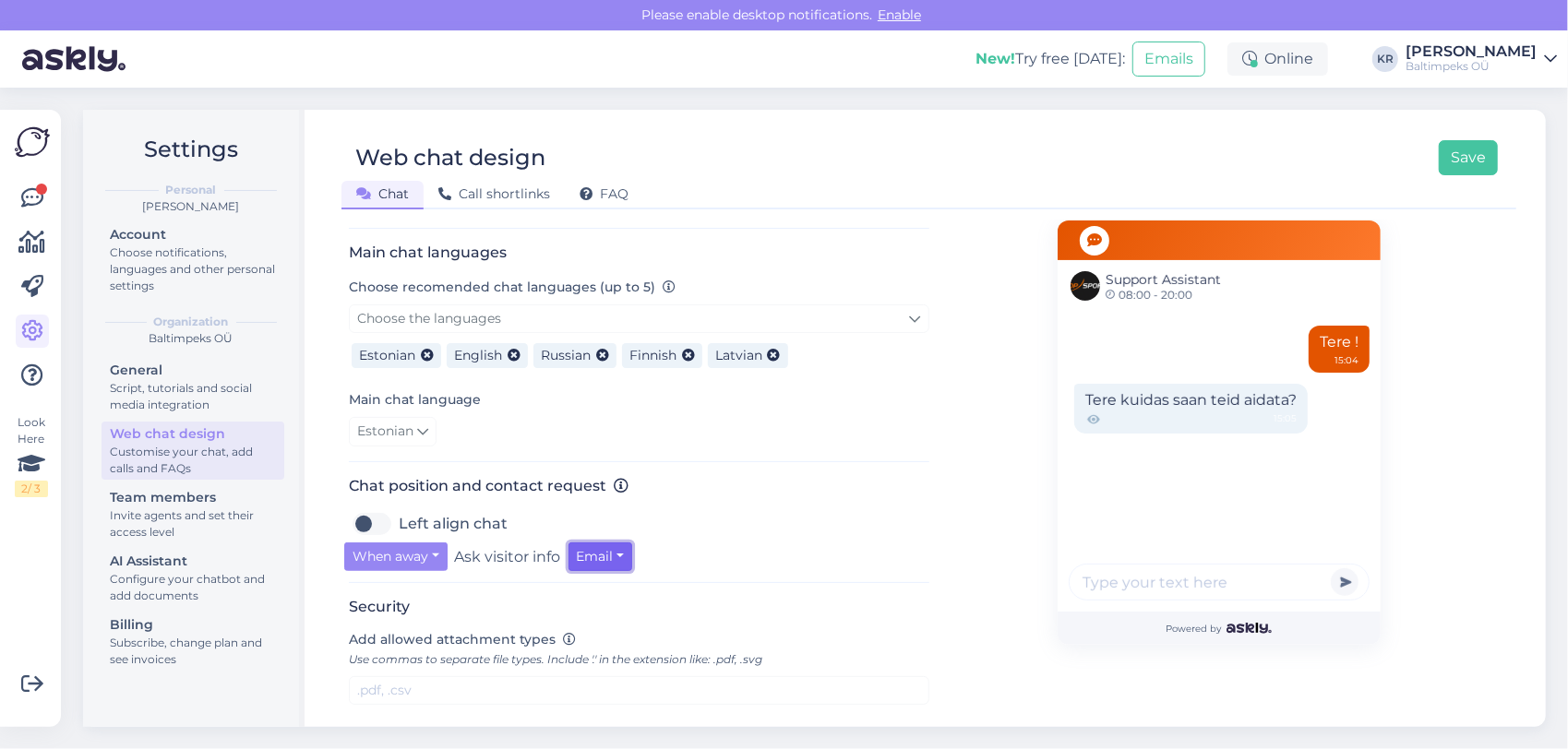
click at [627, 549] on button "Email" at bounding box center [601, 556] width 65 height 28
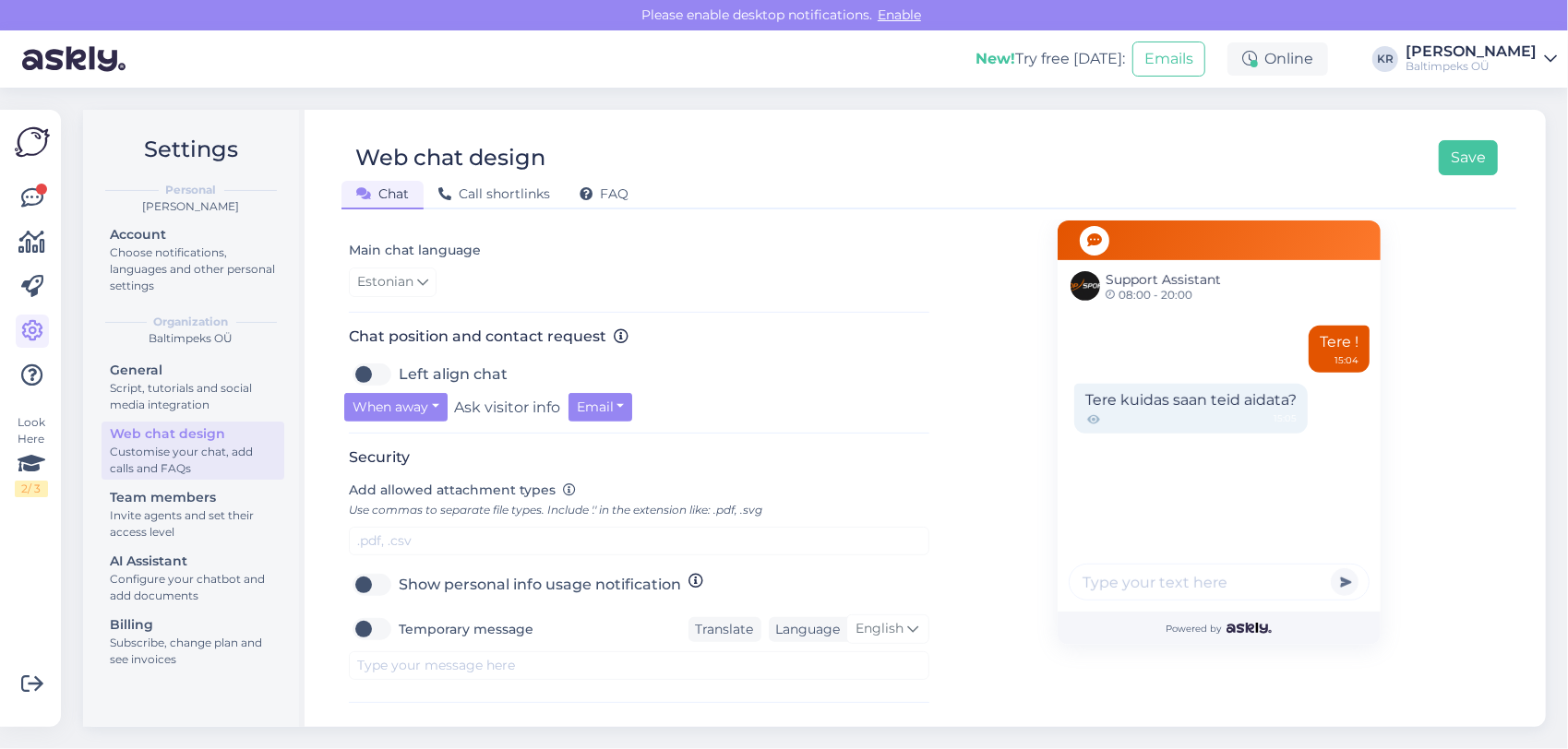
scroll to position [426, 0]
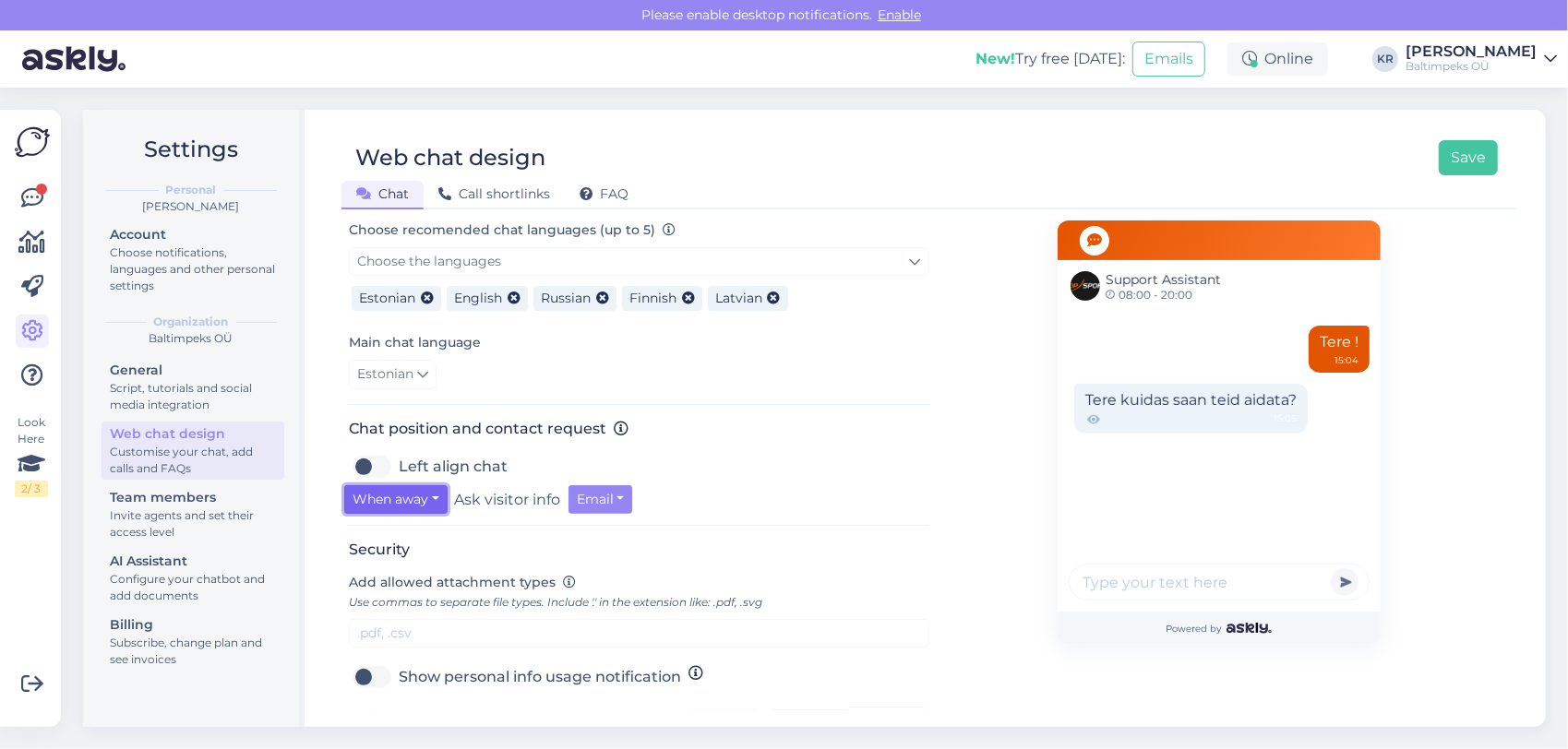
click at [441, 494] on button "When away" at bounding box center [397, 499] width 104 height 28
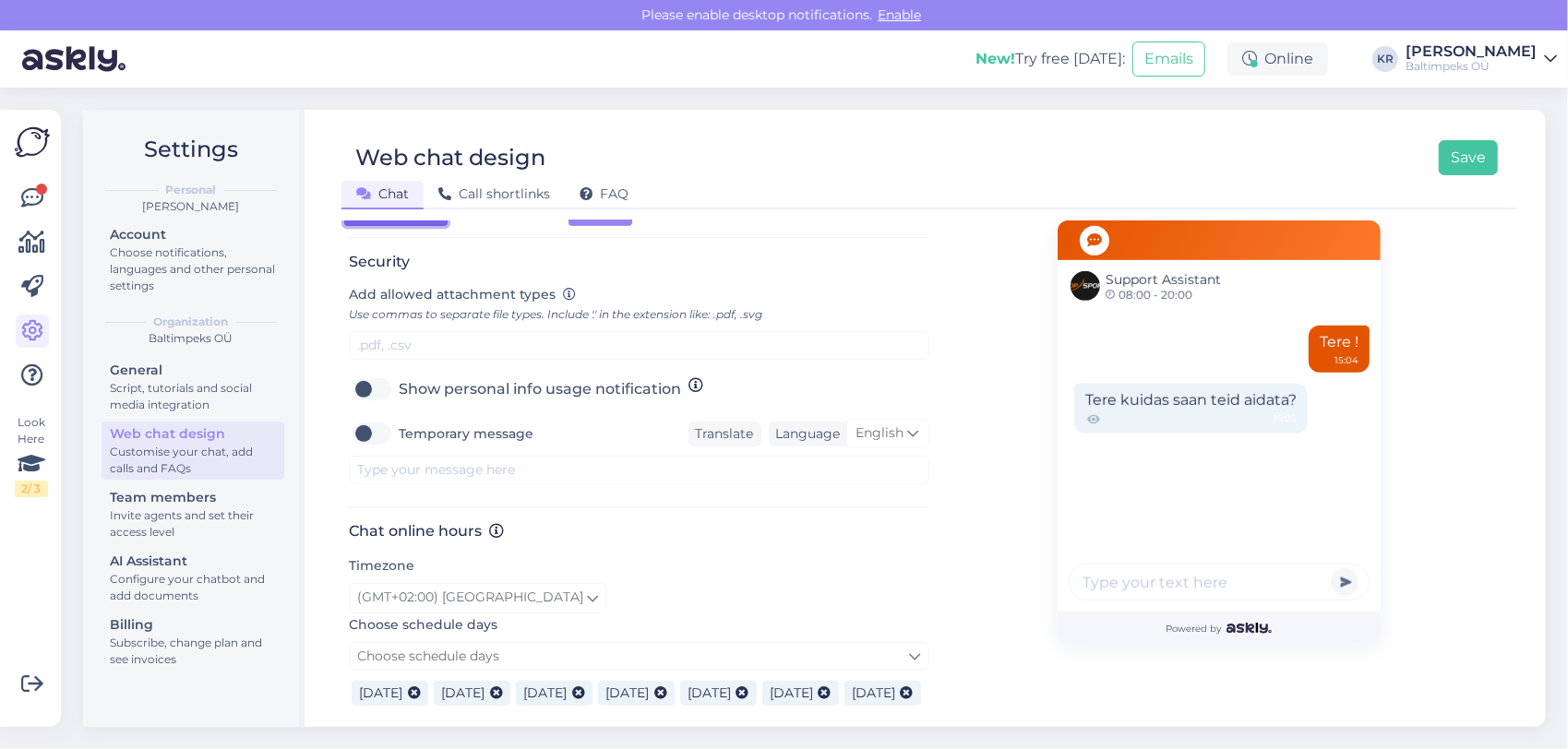
scroll to position [738, 0]
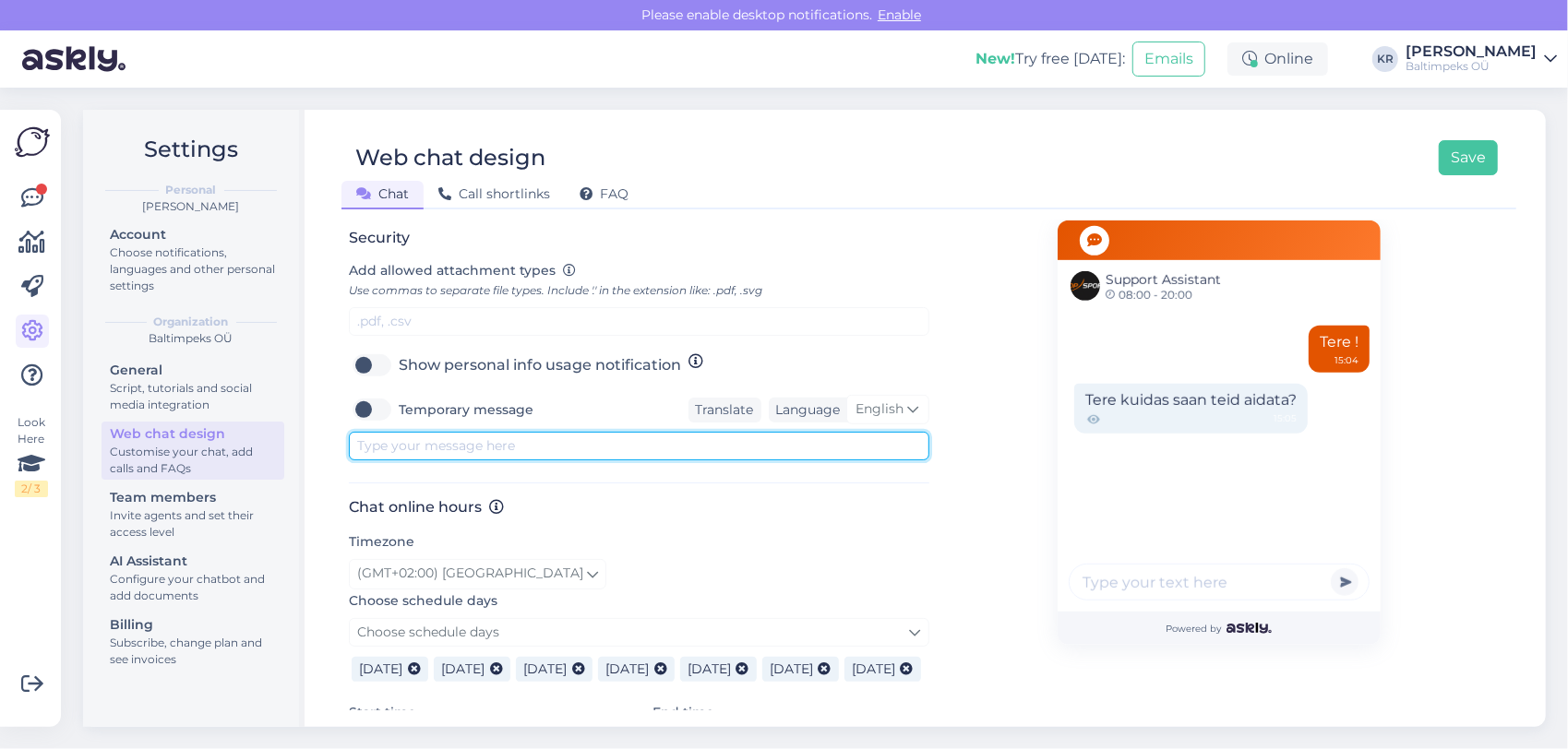
click at [471, 442] on textarea at bounding box center [639, 445] width 581 height 28
click at [452, 442] on textarea at bounding box center [639, 445] width 581 height 28
paste textarea "Tere! Vestle meiega. Kui vastus viibib, jäta e-mail, et saaksime vastata."
type textarea "Tere! Vestle meiega. Kui vastus viibib, jäta e-mail, et saaksime vastata."
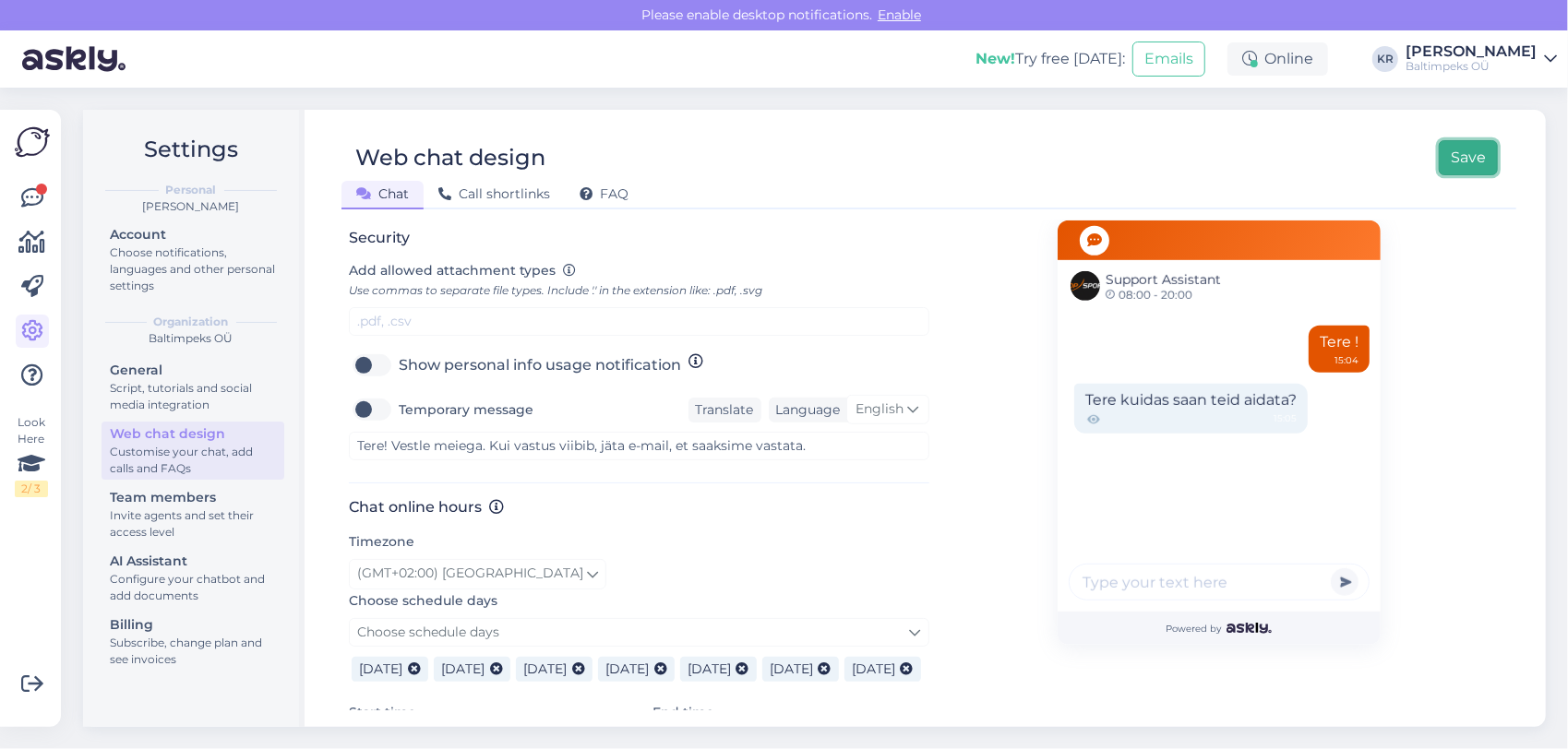
click at [1468, 159] on button "Save" at bounding box center [1468, 158] width 59 height 35
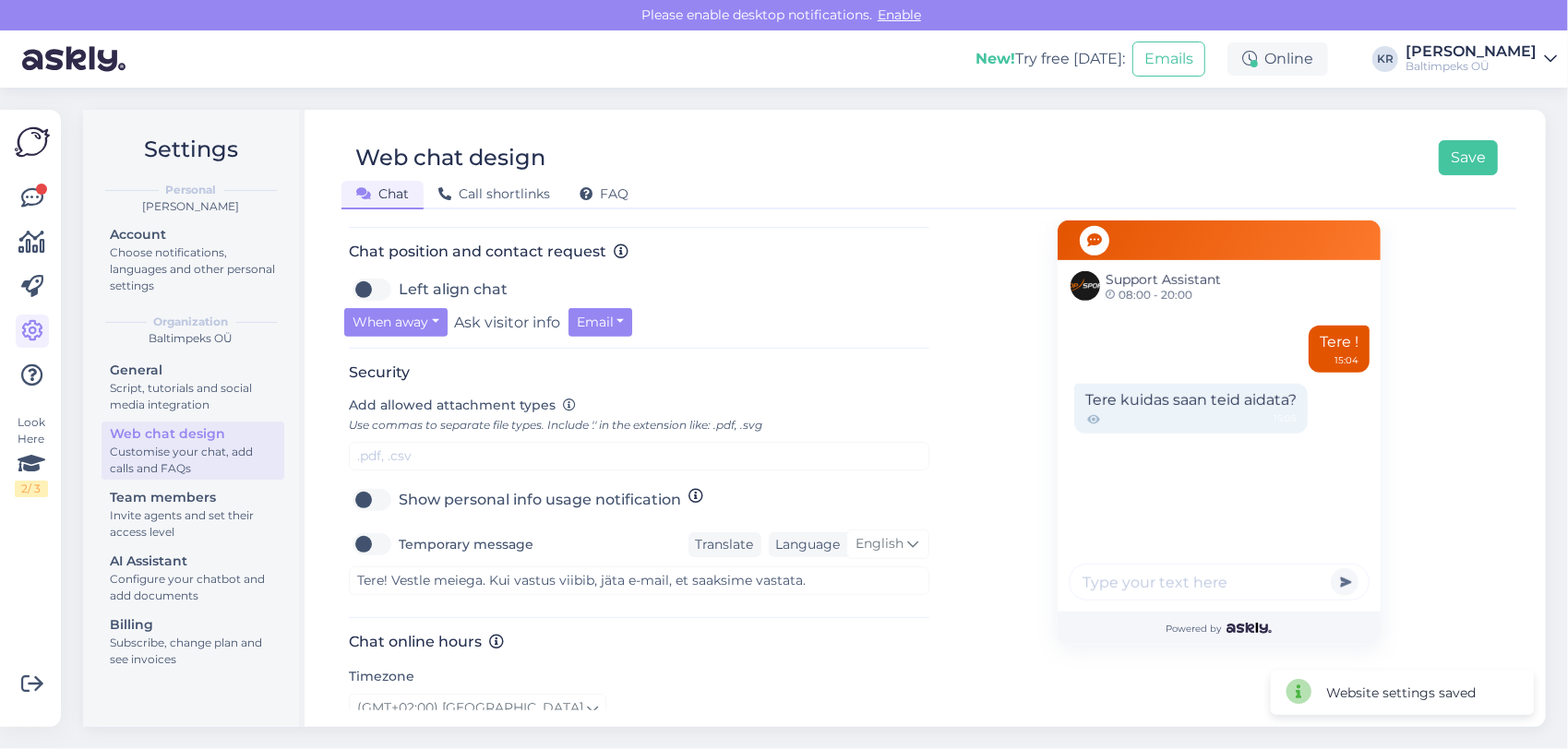
scroll to position [646, 0]
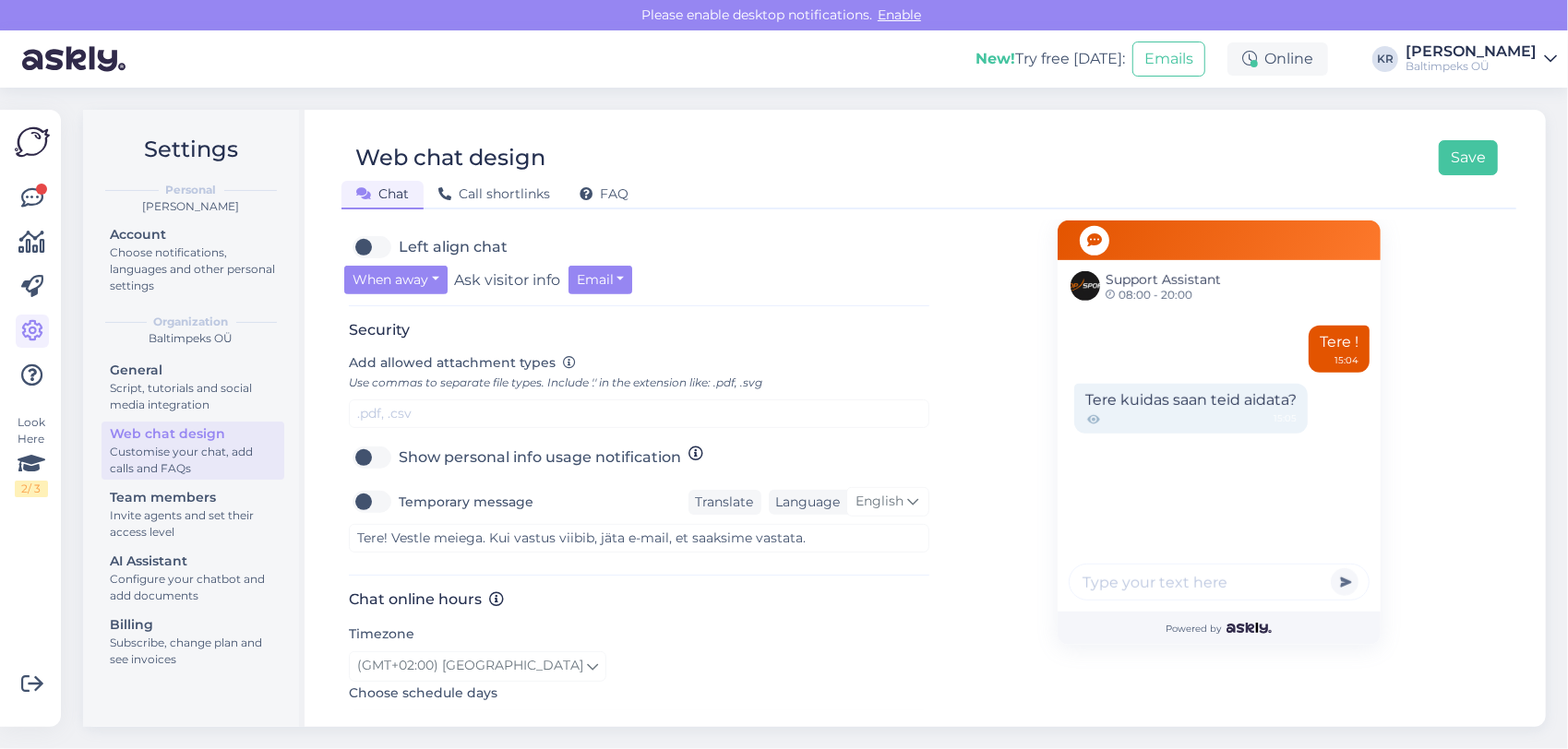
click at [399, 497] on label "Temporary message" at bounding box center [466, 502] width 135 height 29
click at [373, 497] on input "Temporary message" at bounding box center [371, 502] width 46 height 29
checkbox input "true"
click at [1479, 163] on button "Save" at bounding box center [1468, 158] width 59 height 35
